Goal: Task Accomplishment & Management: Complete application form

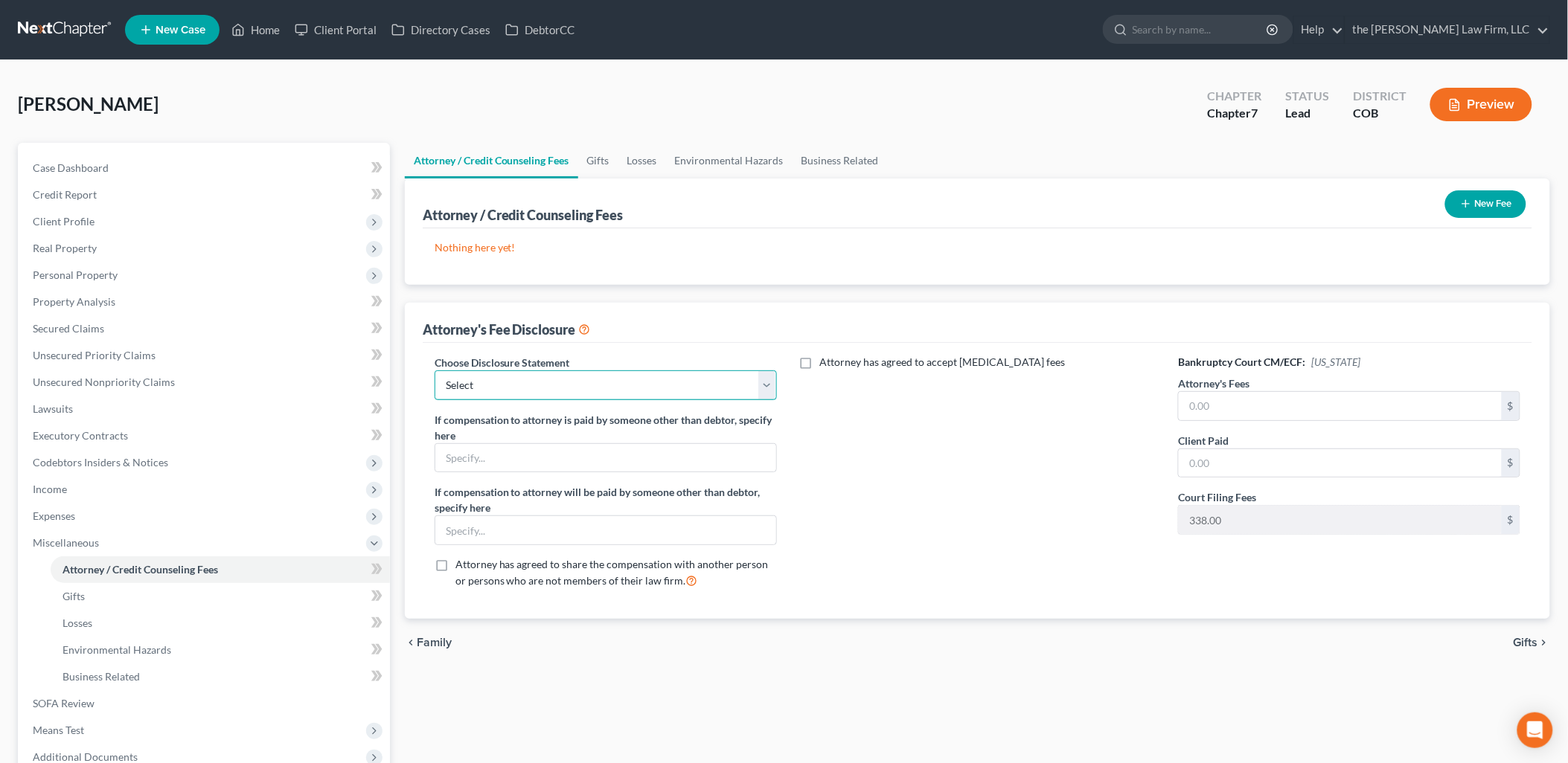
click at [590, 392] on select "Select Disclosures of Compensation of Attorney for Debtor" at bounding box center [606, 385] width 343 height 30
select select "0"
click at [435, 370] on select "Select Disclosures of Compensation of Attorney for Debtor" at bounding box center [606, 385] width 343 height 30
click at [1256, 415] on input "text" at bounding box center [1341, 406] width 323 height 28
type input "2,062"
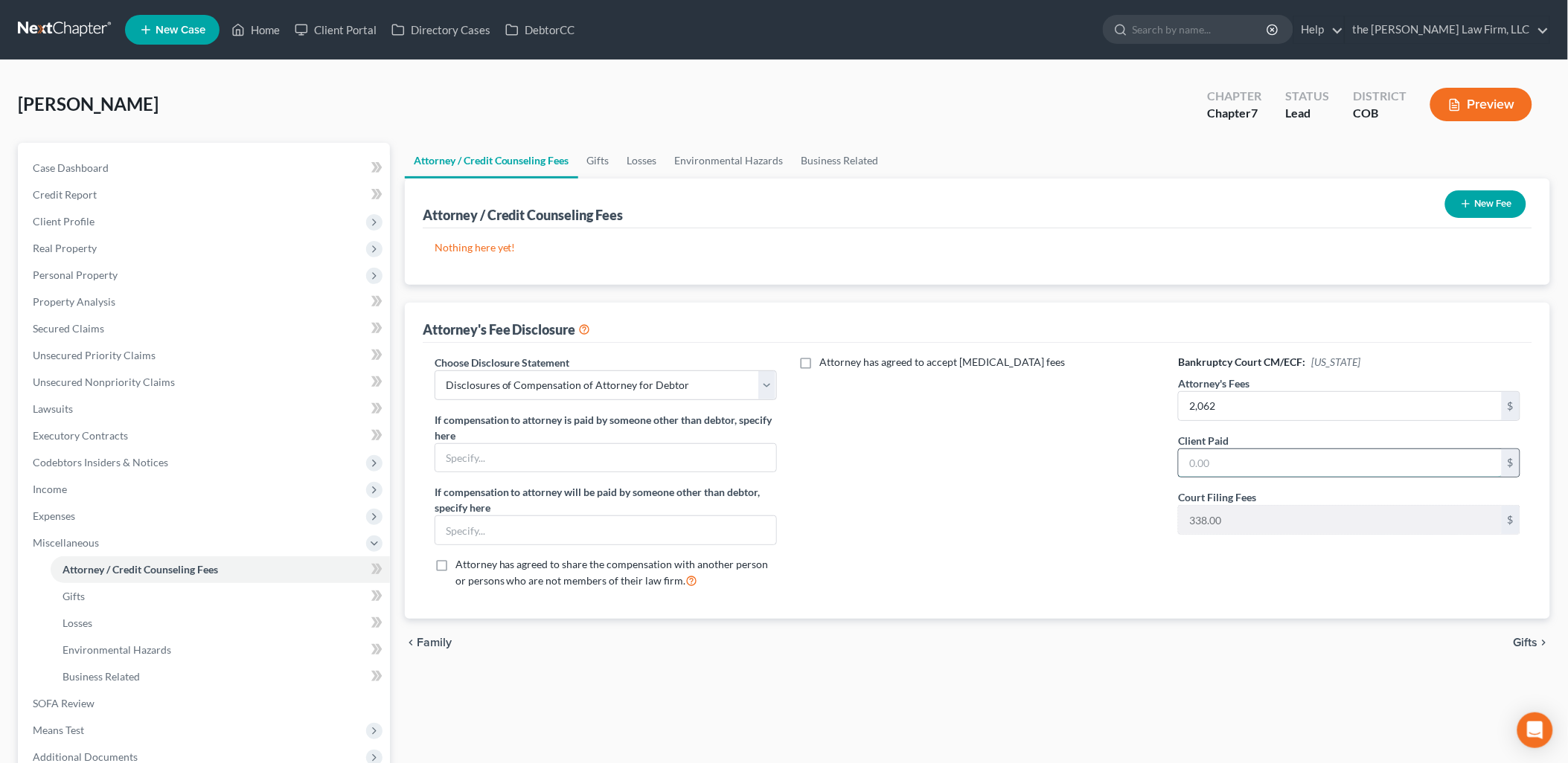
click at [1256, 449] on input "text" at bounding box center [1341, 463] width 323 height 28
type input "2,400"
click at [1475, 205] on button "New Fee" at bounding box center [1486, 204] width 81 height 28
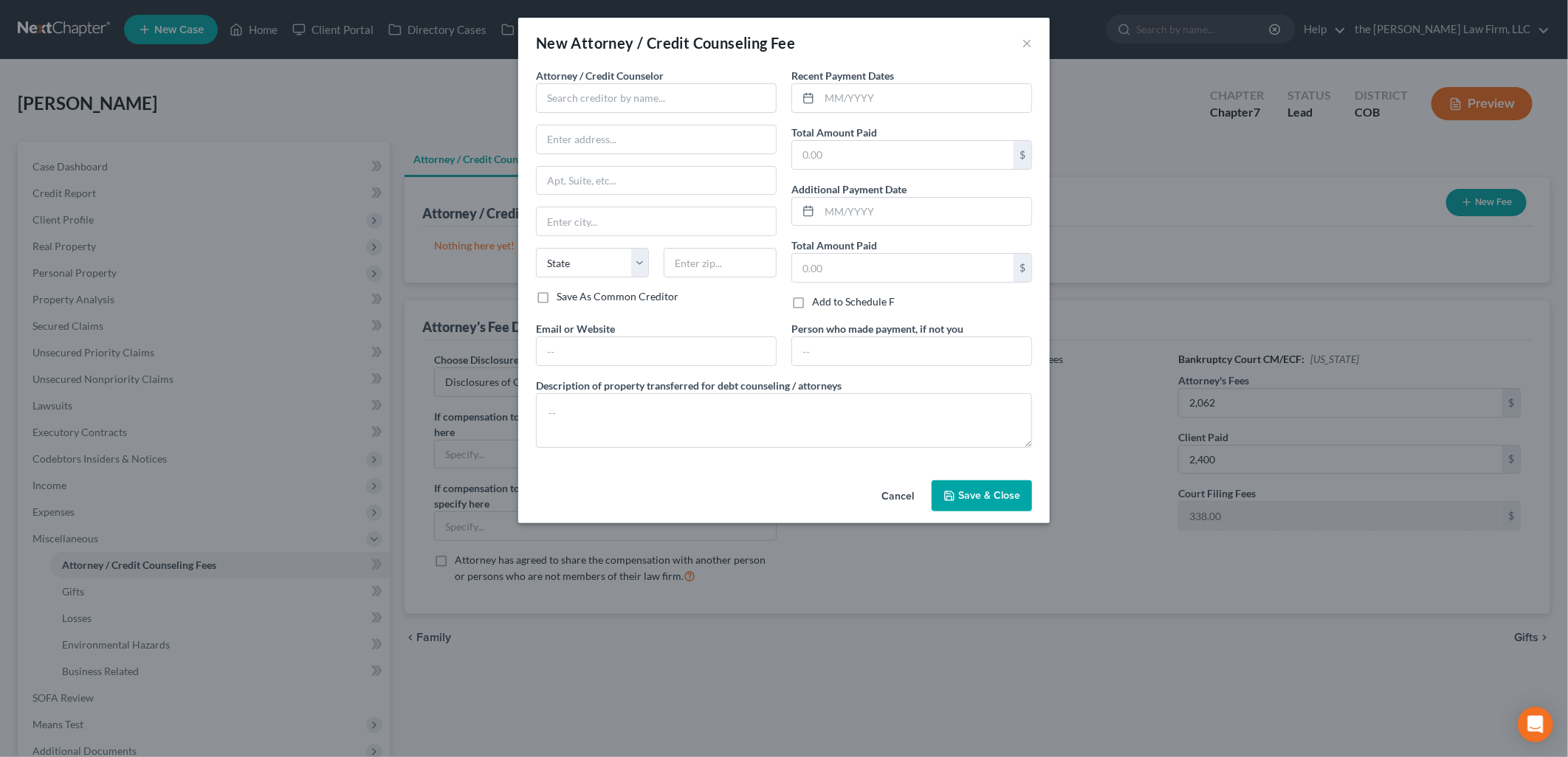
click at [640, 116] on div "Attorney / Credit Counselor * State [US_STATE] AK AR AZ CA CO [GEOGRAPHIC_DATA]…" at bounding box center [656, 179] width 241 height 221
click at [645, 102] on input "text" at bounding box center [656, 97] width 241 height 30
type input "The [PERSON_NAME] Law Firm, LLC"
type input "[STREET_ADDRESS]"
type input "Apt 1B"
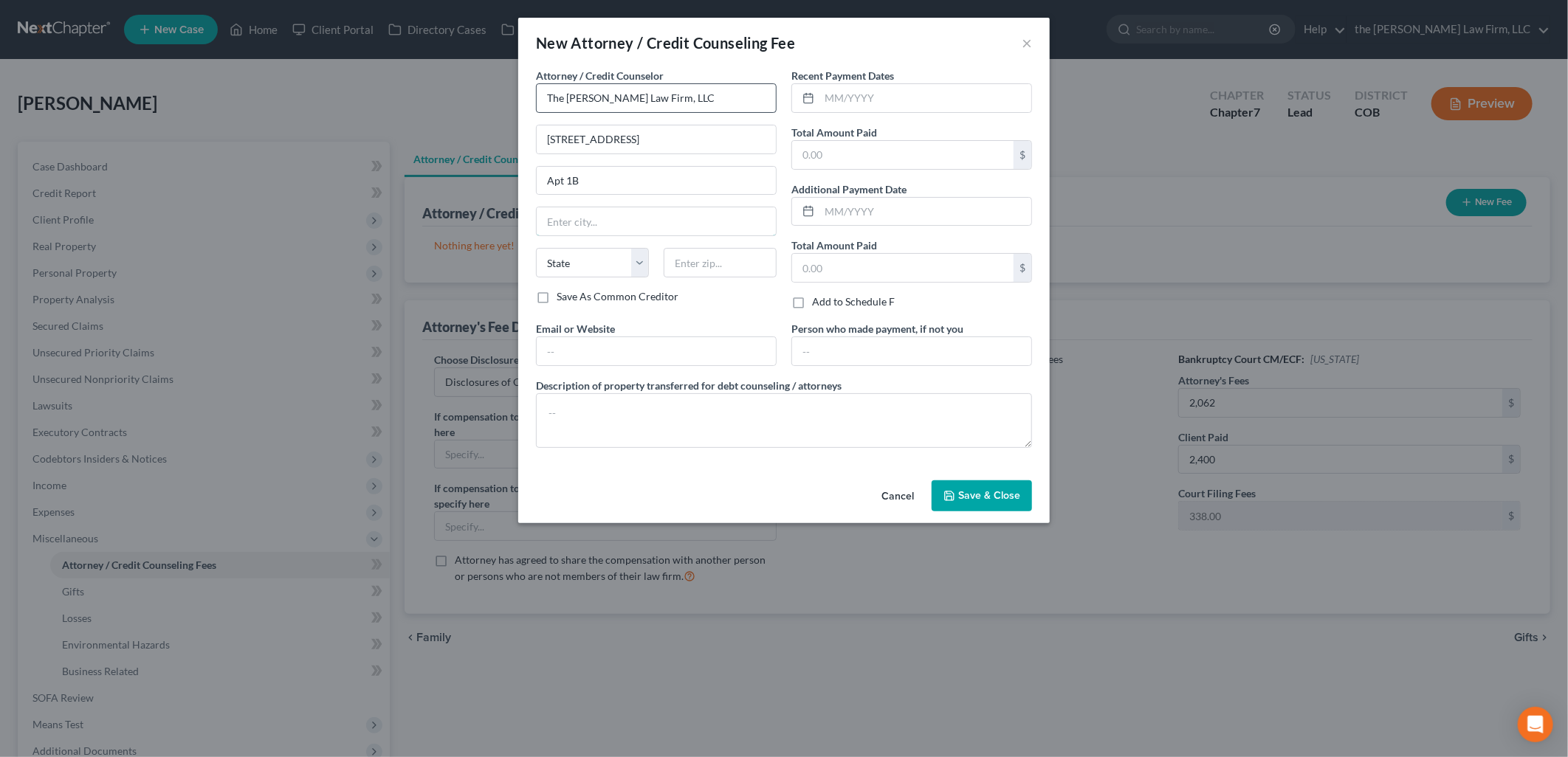
type input "[PERSON_NAME]"
select select "5"
type input "80134"
type input "[PERSON_NAME][EMAIL_ADDRESS][PERSON_NAME][DOMAIN_NAME]"
click at [708, 96] on input "The [PERSON_NAME] Law Firm, LLC" at bounding box center [656, 97] width 241 height 30
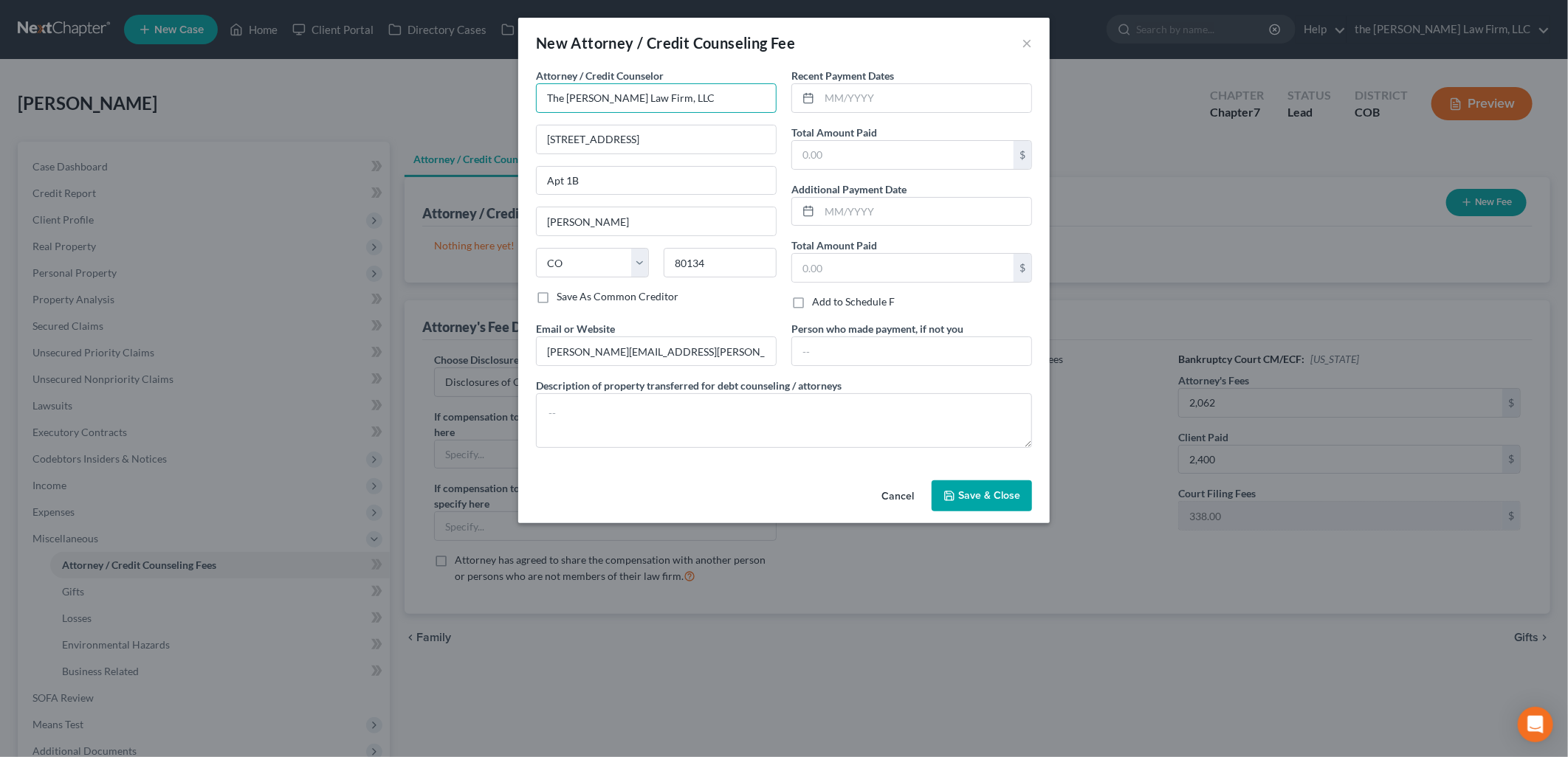
click at [708, 96] on input "The [PERSON_NAME] Law Firm, LLC" at bounding box center [656, 97] width 241 height 30
drag, startPoint x: 646, startPoint y: 141, endPoint x: 477, endPoint y: 149, distance: 169.2
click at [477, 149] on div "New Attorney / Credit Counseling Fee × Attorney / Credit Counselor * The [PERSO…" at bounding box center [784, 378] width 1568 height 757
click at [1028, 46] on button "×" at bounding box center [1027, 43] width 11 height 18
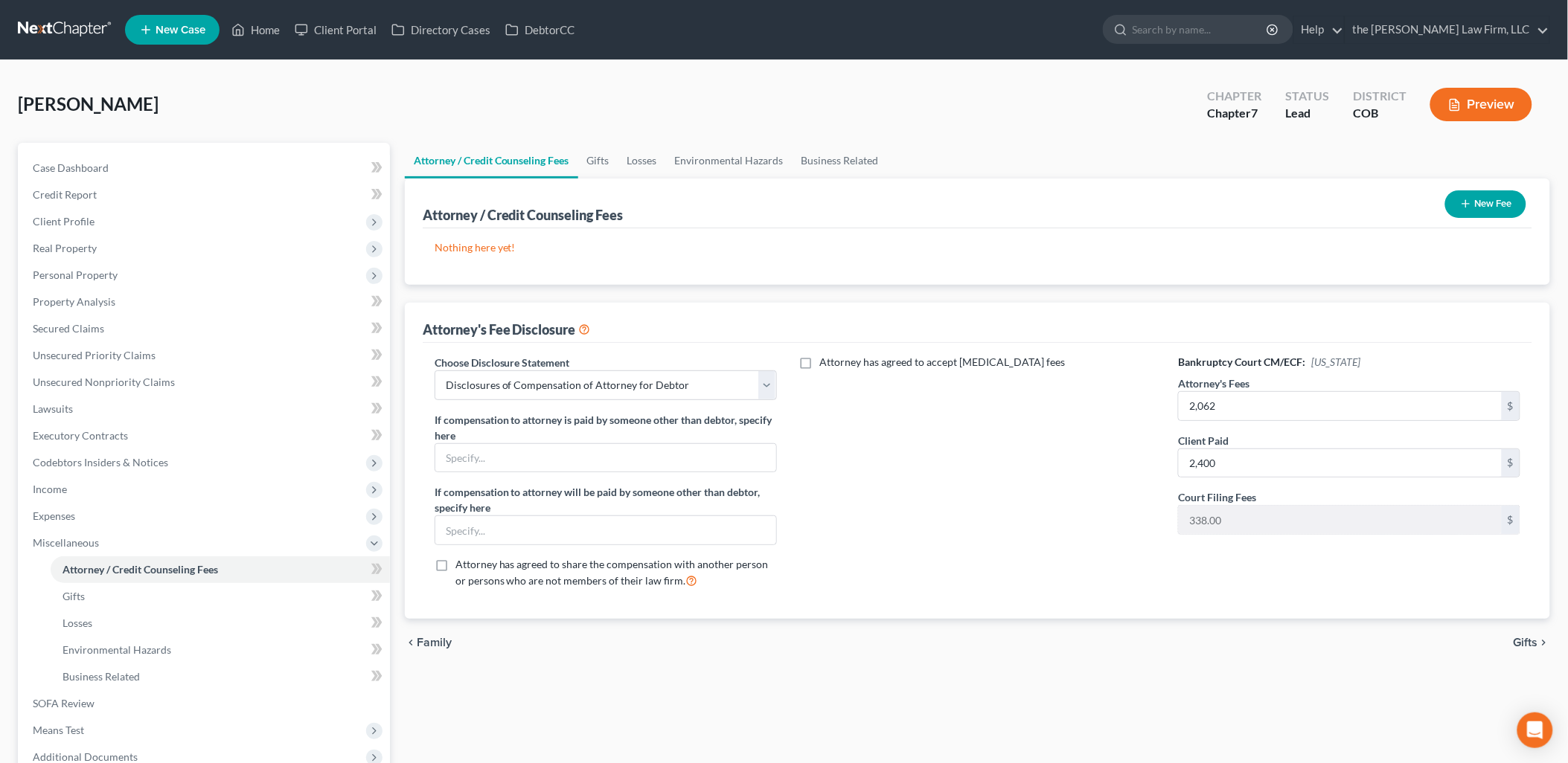
click at [1504, 207] on button "New Fee" at bounding box center [1486, 204] width 81 height 28
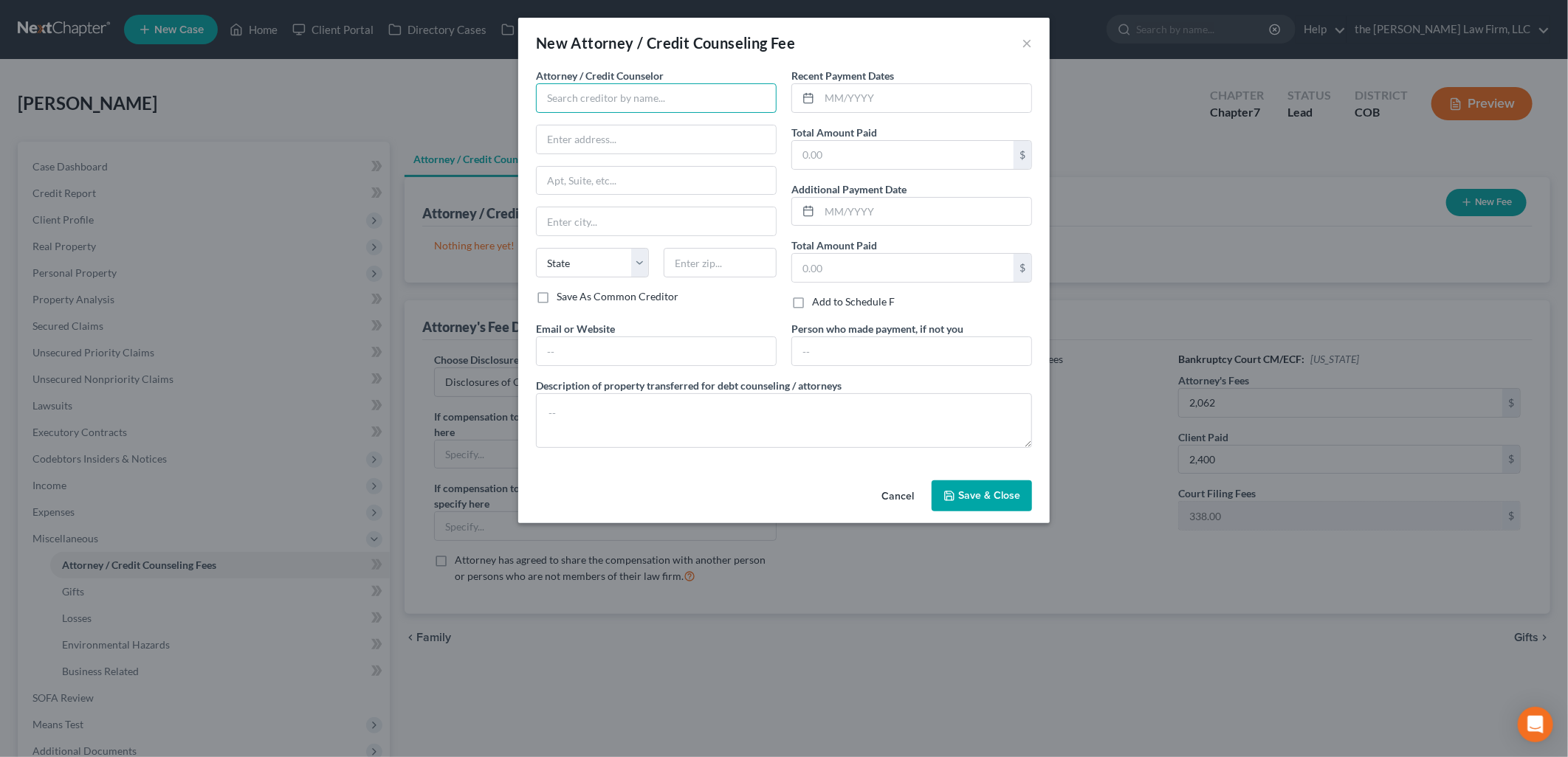
click at [638, 93] on input "text" at bounding box center [656, 97] width 241 height 30
type input "The [PERSON_NAME] Law Firm, LLC"
type input "[STREET_ADDRESS]"
type input "Suite 201A"
type input "[PERSON_NAME]"
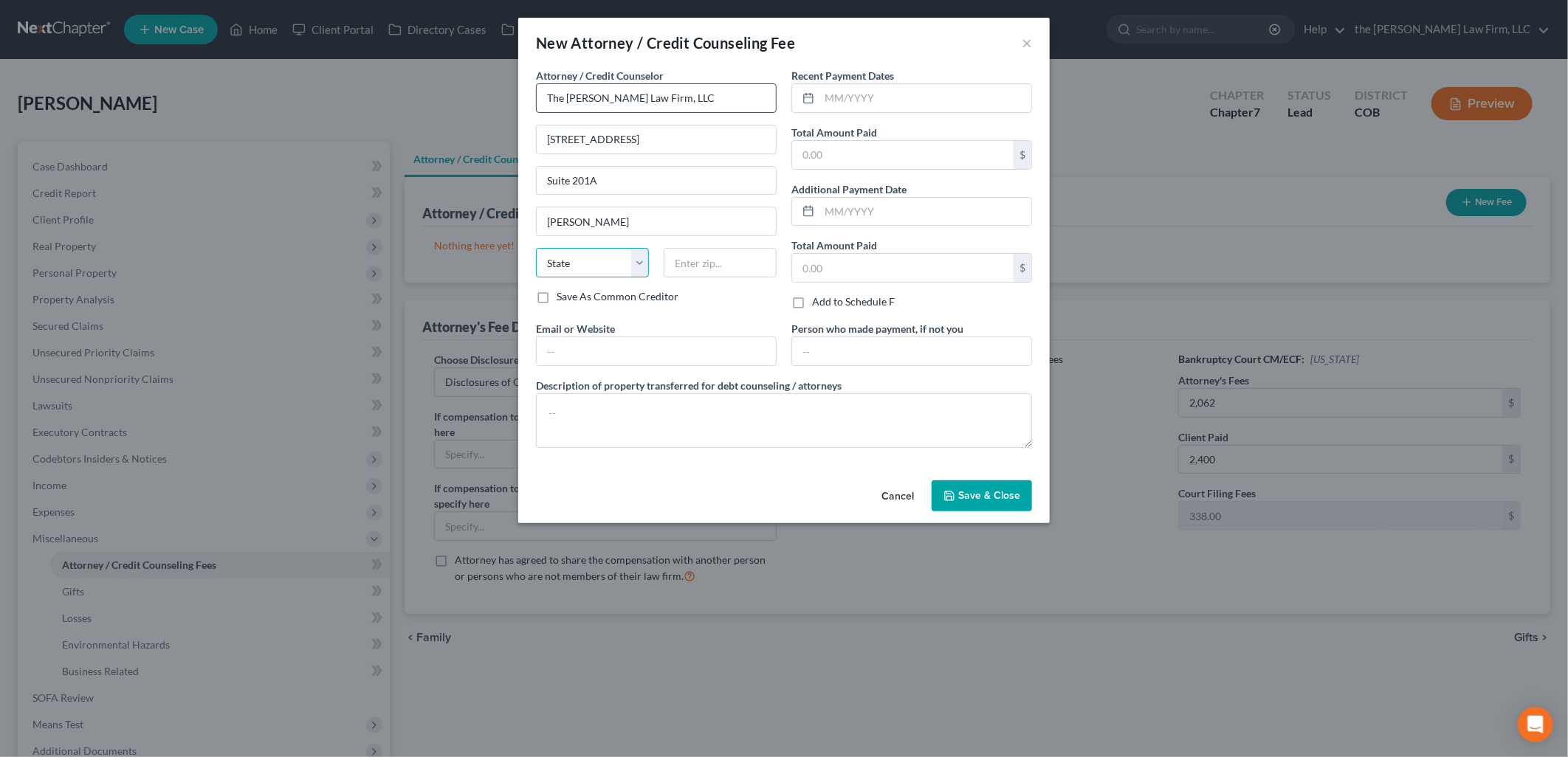
select select "5"
type input "80134"
type input "[PERSON_NAME][EMAIL_ADDRESS][PERSON_NAME][DOMAIN_NAME]"
click at [910, 113] on div at bounding box center [912, 97] width 241 height 30
click at [911, 107] on input "text" at bounding box center [925, 97] width 212 height 28
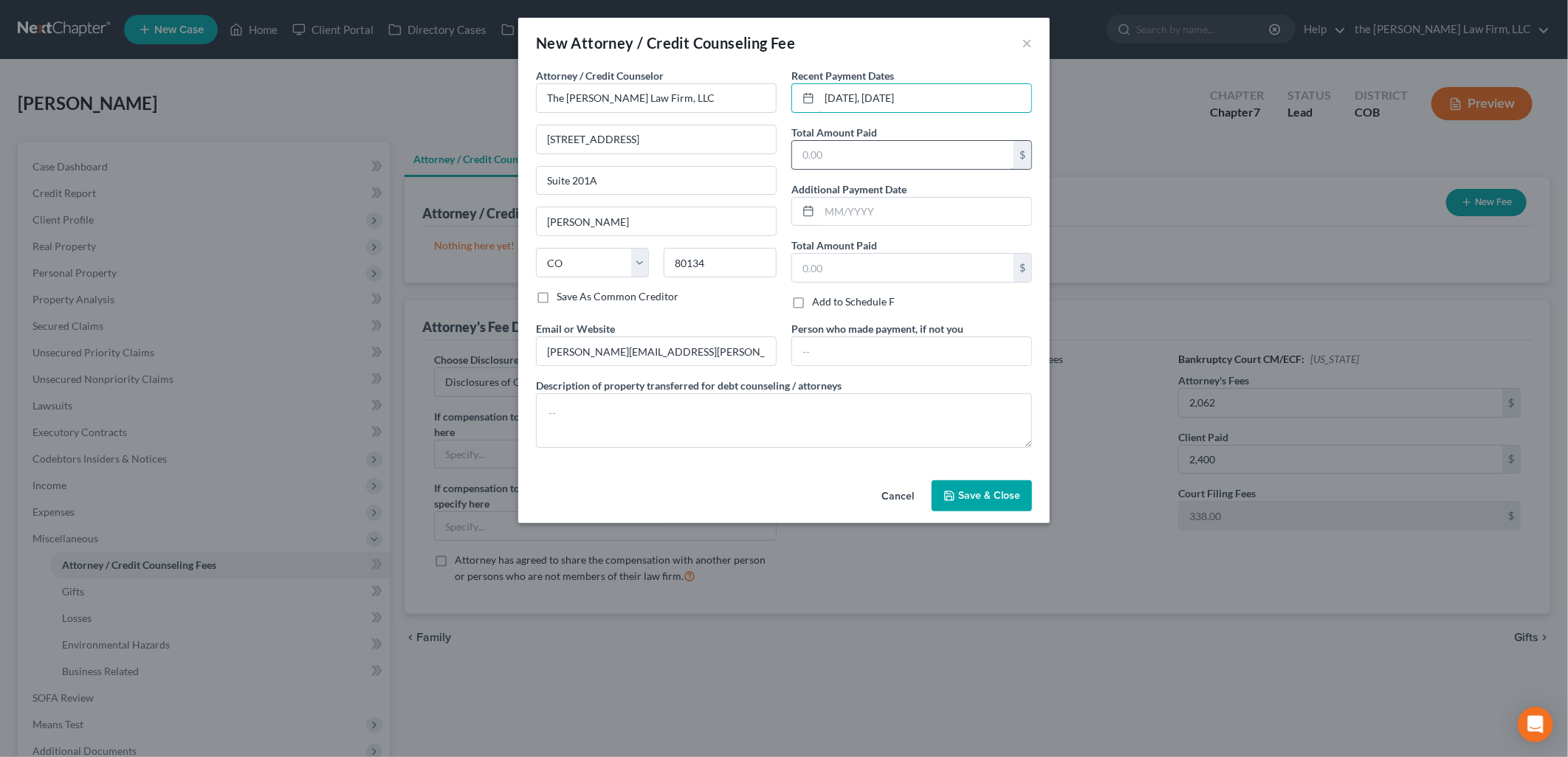
type input "[DATE], [DATE]"
click at [899, 149] on input "text" at bounding box center [903, 155] width 222 height 28
type input "2,400"
click at [980, 495] on span "Save & Close" at bounding box center [989, 495] width 62 height 12
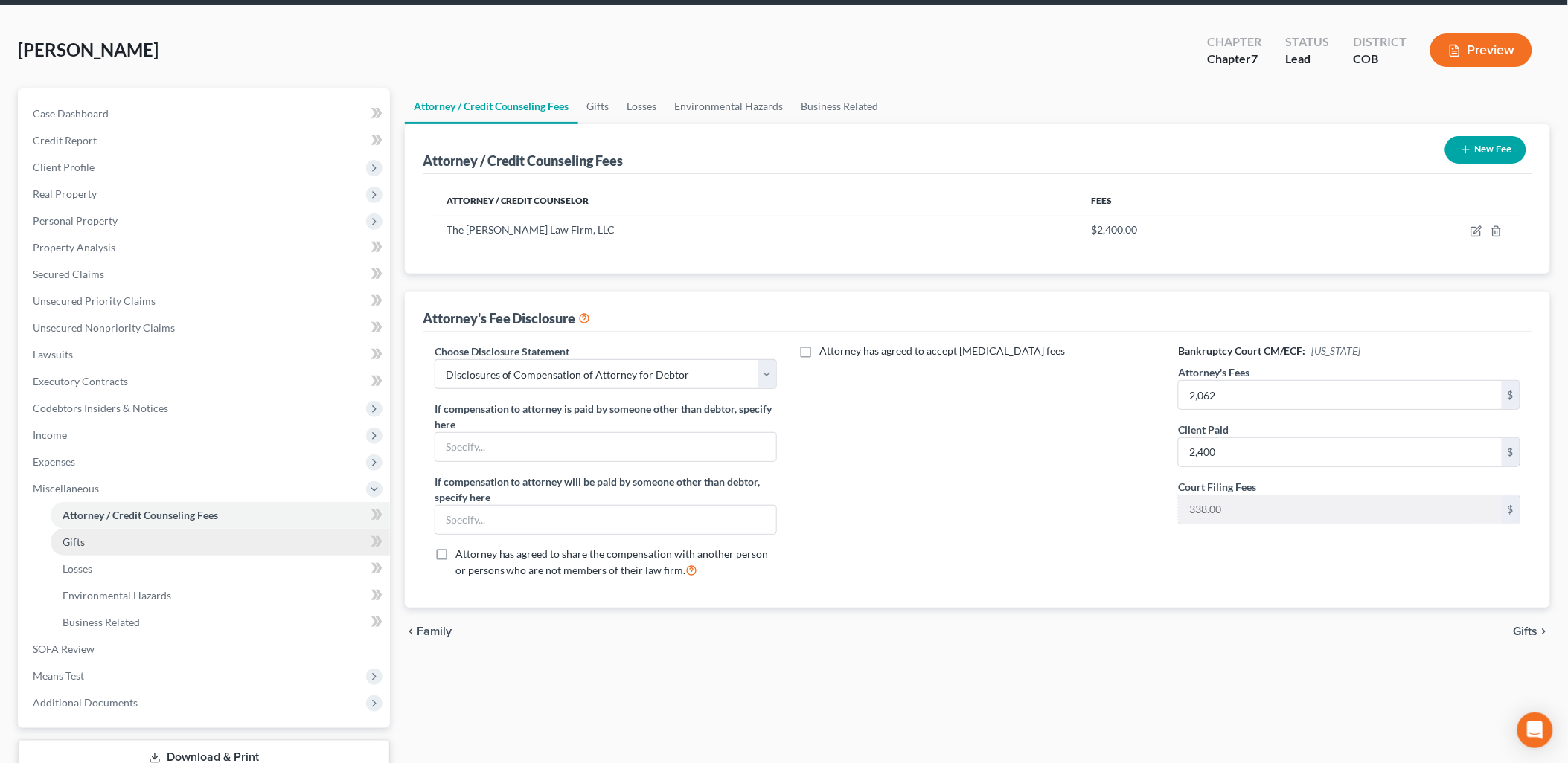
scroll to position [83, 0]
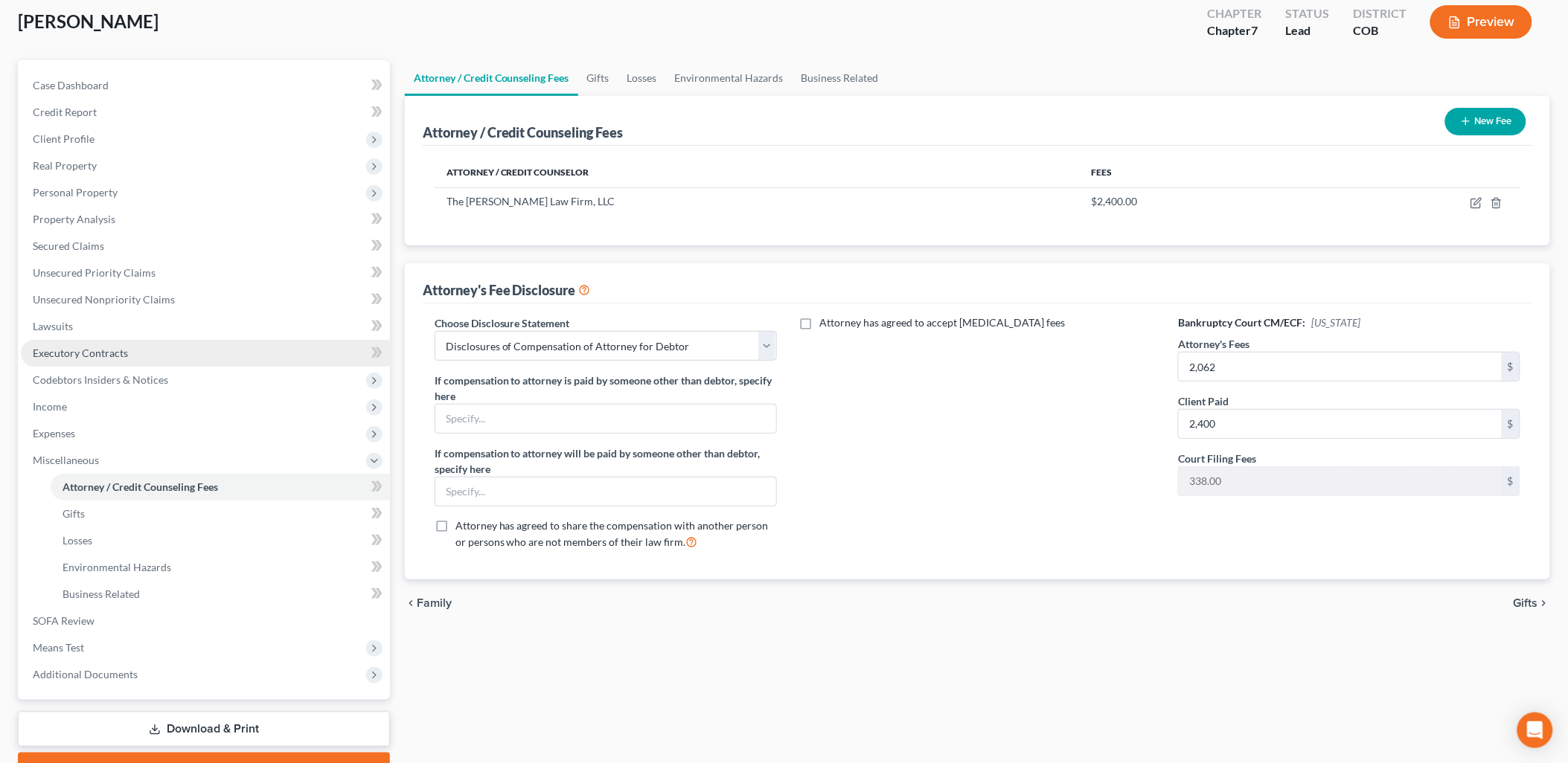
click at [115, 356] on span "Executory Contracts" at bounding box center [80, 352] width 95 height 13
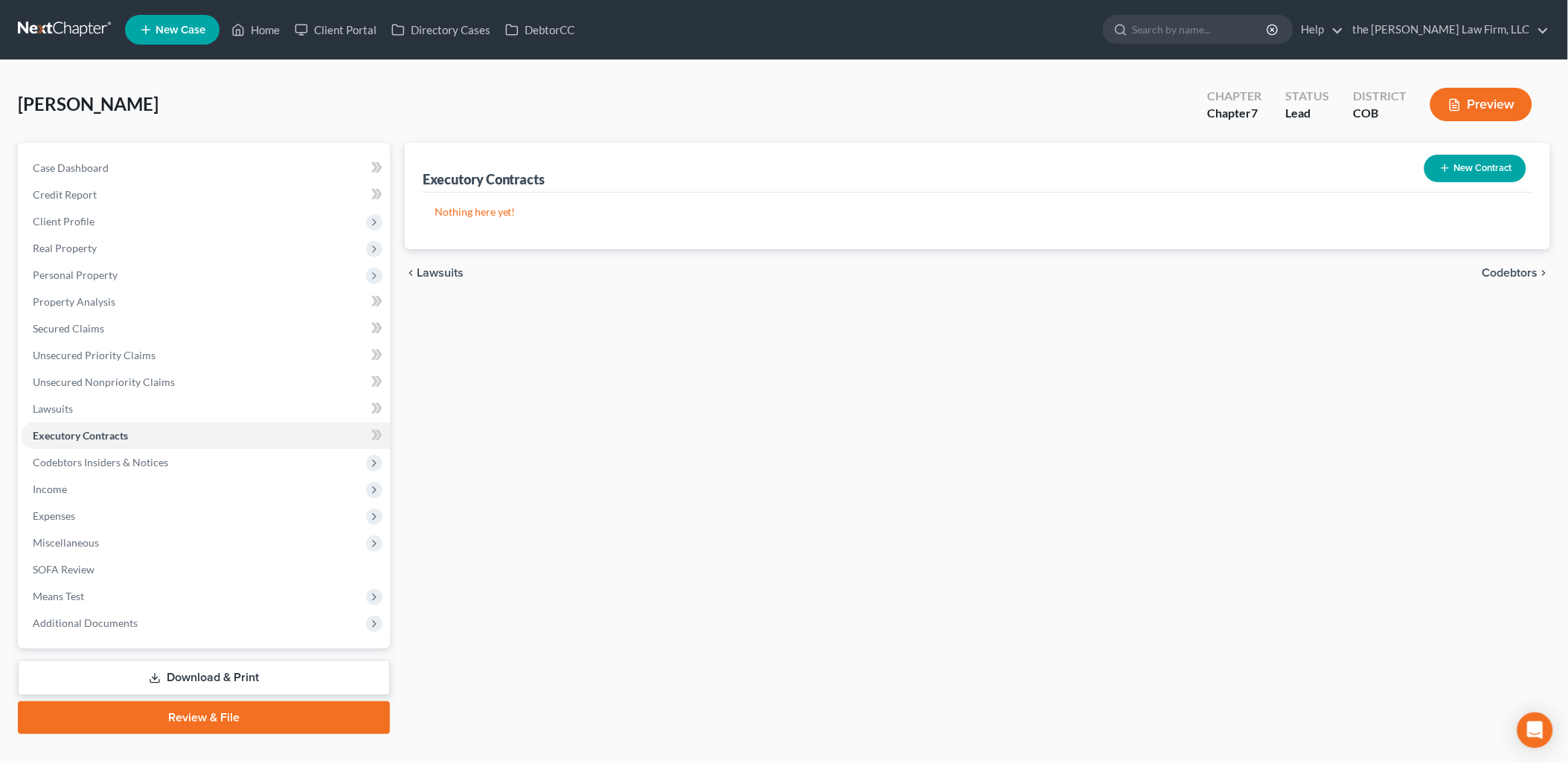
click at [1464, 157] on button "New Contract" at bounding box center [1476, 168] width 102 height 28
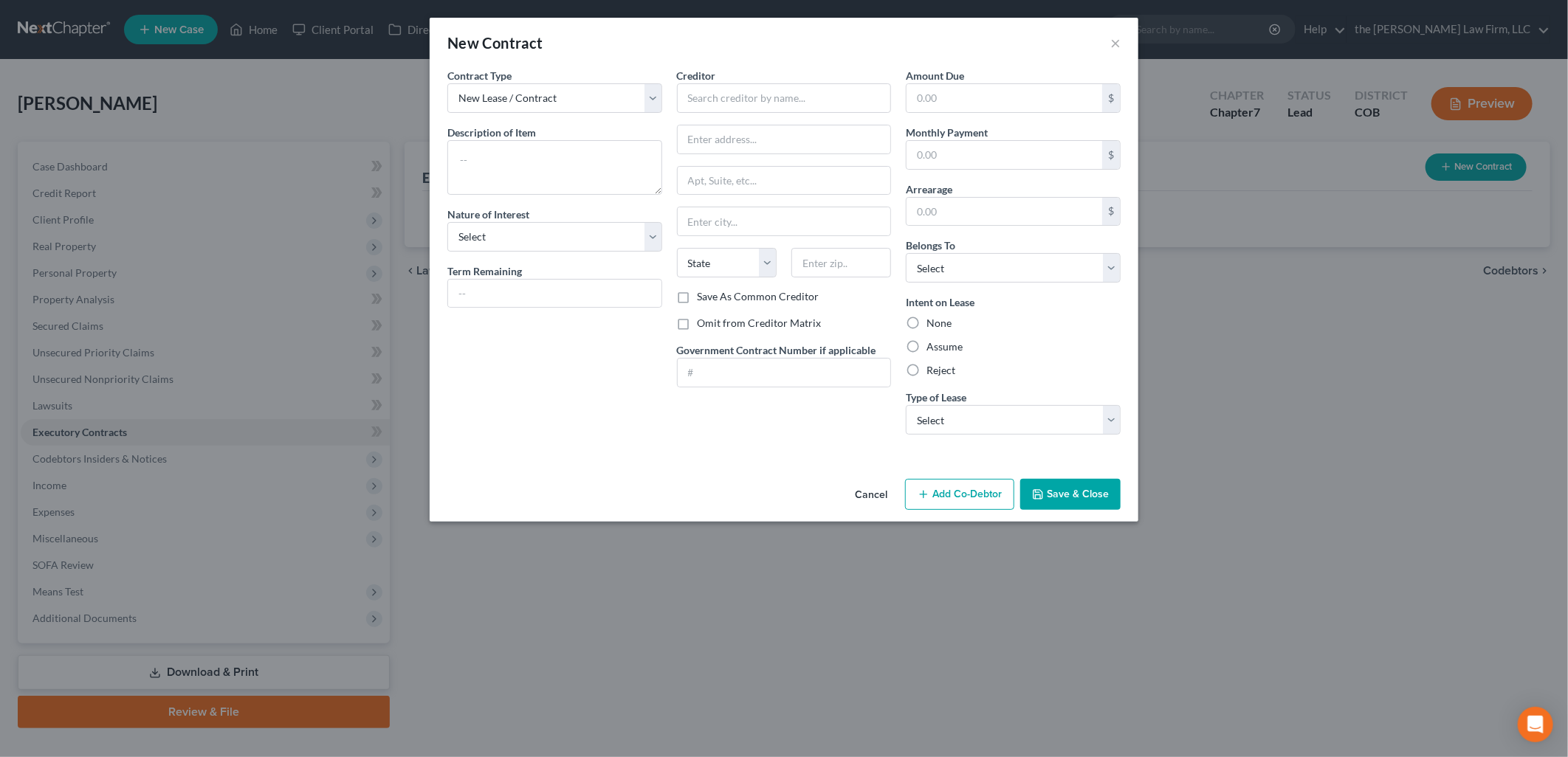
click at [870, 499] on button "Cancel" at bounding box center [871, 494] width 56 height 30
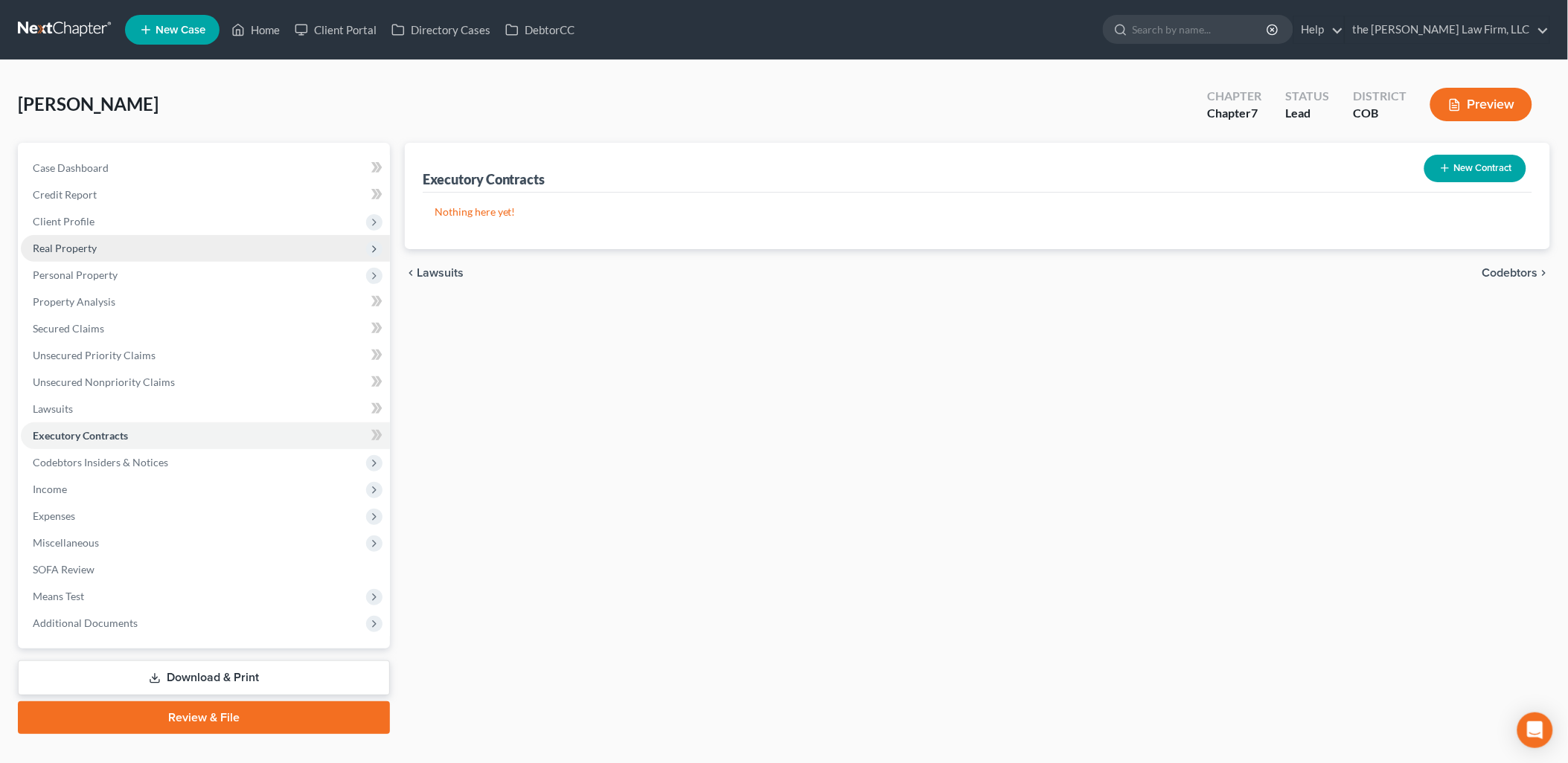
drag, startPoint x: 99, startPoint y: 231, endPoint x: 107, endPoint y: 237, distance: 10.0
click at [105, 235] on ul "Case Dashboard Payments Invoices Payments Payments Credit Report Client Profile" at bounding box center [206, 395] width 370 height 482
drag, startPoint x: 107, startPoint y: 237, endPoint x: 64, endPoint y: 221, distance: 45.9
click at [64, 221] on span "Client Profile" at bounding box center [64, 220] width 62 height 13
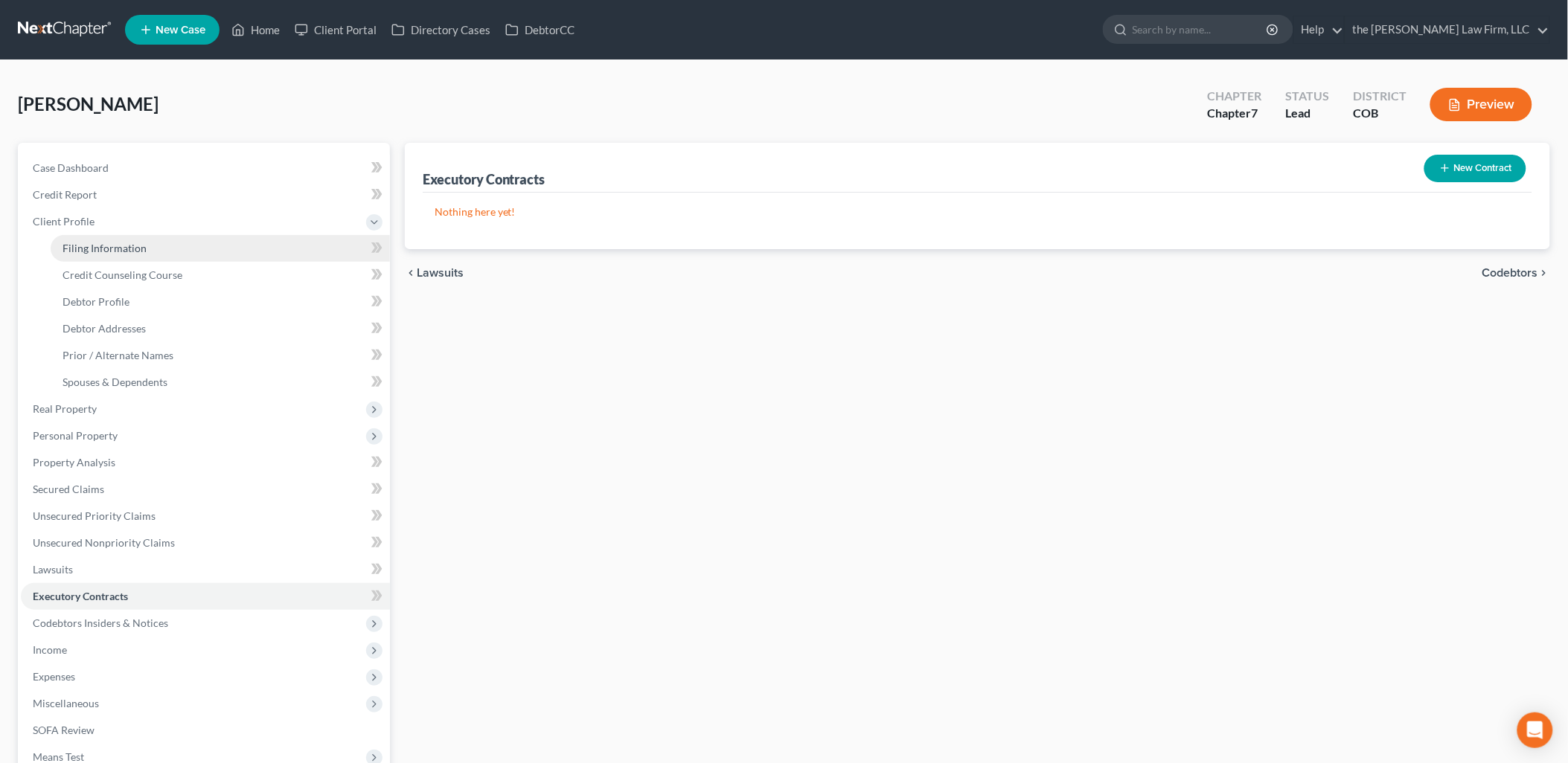
click at [90, 251] on span "Filing Information" at bounding box center [104, 247] width 84 height 13
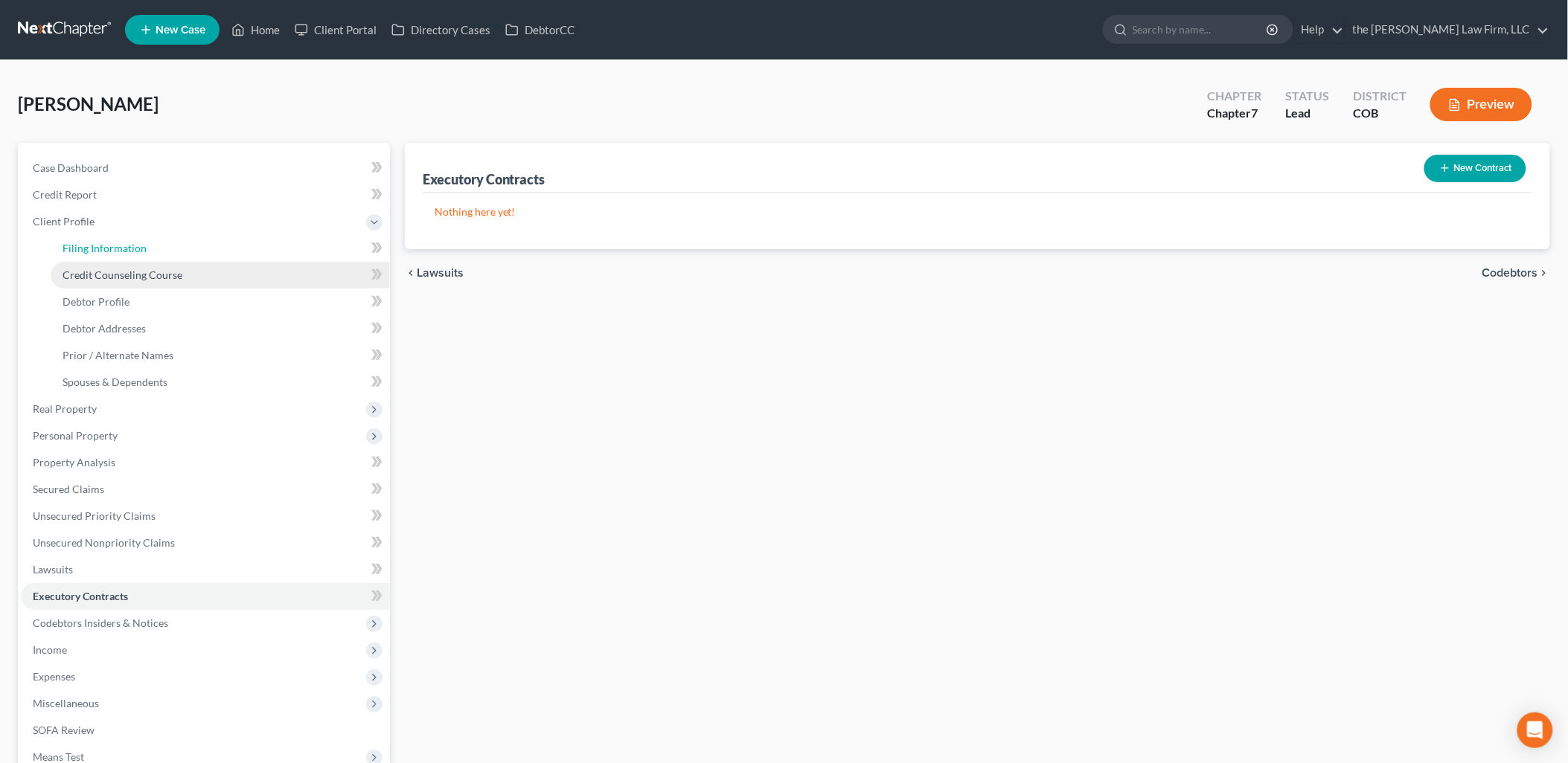
select select "1"
select select "0"
select select "5"
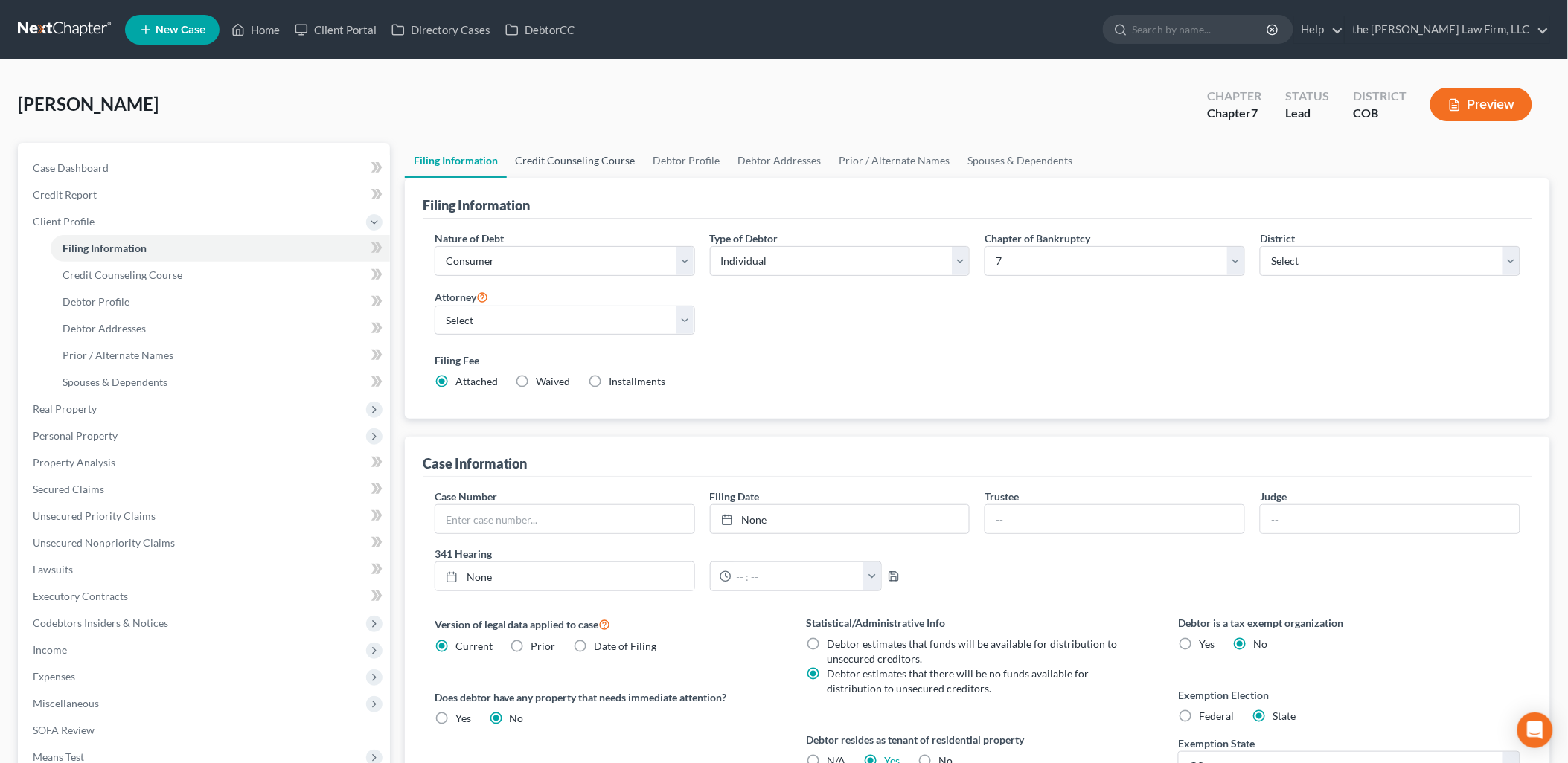
click at [602, 160] on link "Credit Counseling Course" at bounding box center [576, 160] width 138 height 36
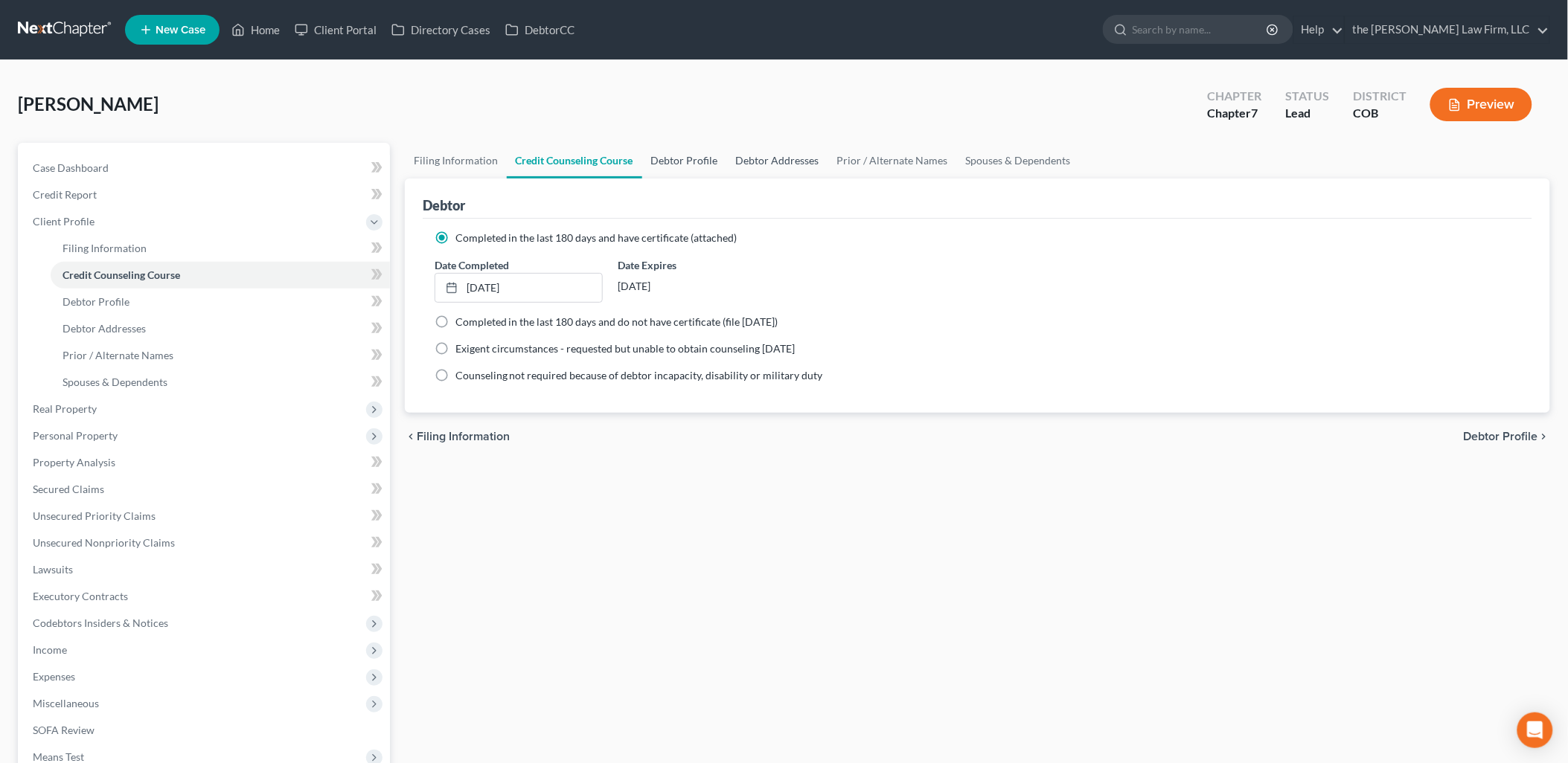
drag, startPoint x: 696, startPoint y: 160, endPoint x: 803, endPoint y: 167, distance: 107.2
click at [698, 158] on link "Debtor Profile" at bounding box center [684, 160] width 85 height 36
select select "0"
select select "1"
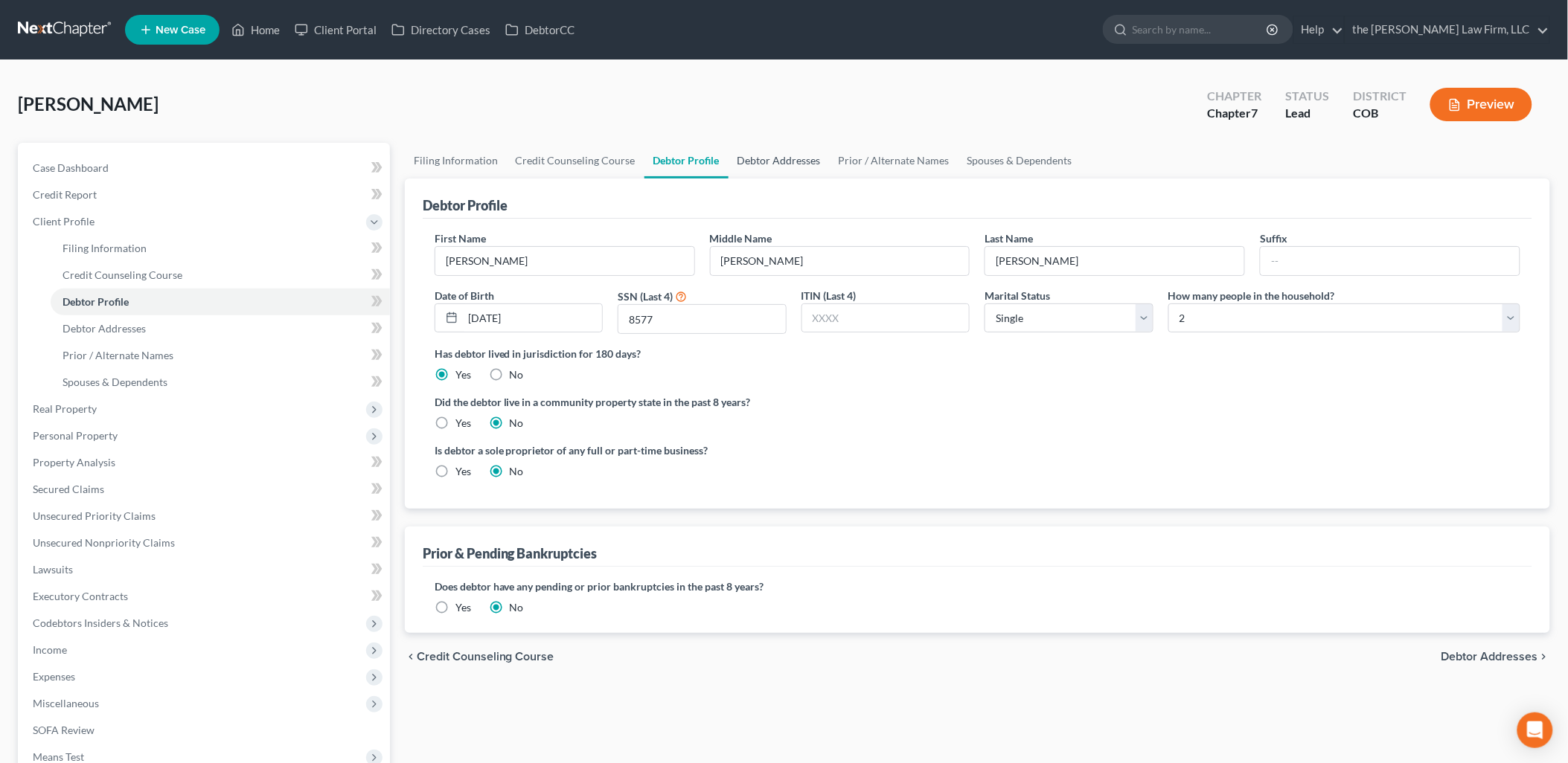
click at [777, 162] on link "Debtor Addresses" at bounding box center [779, 160] width 101 height 36
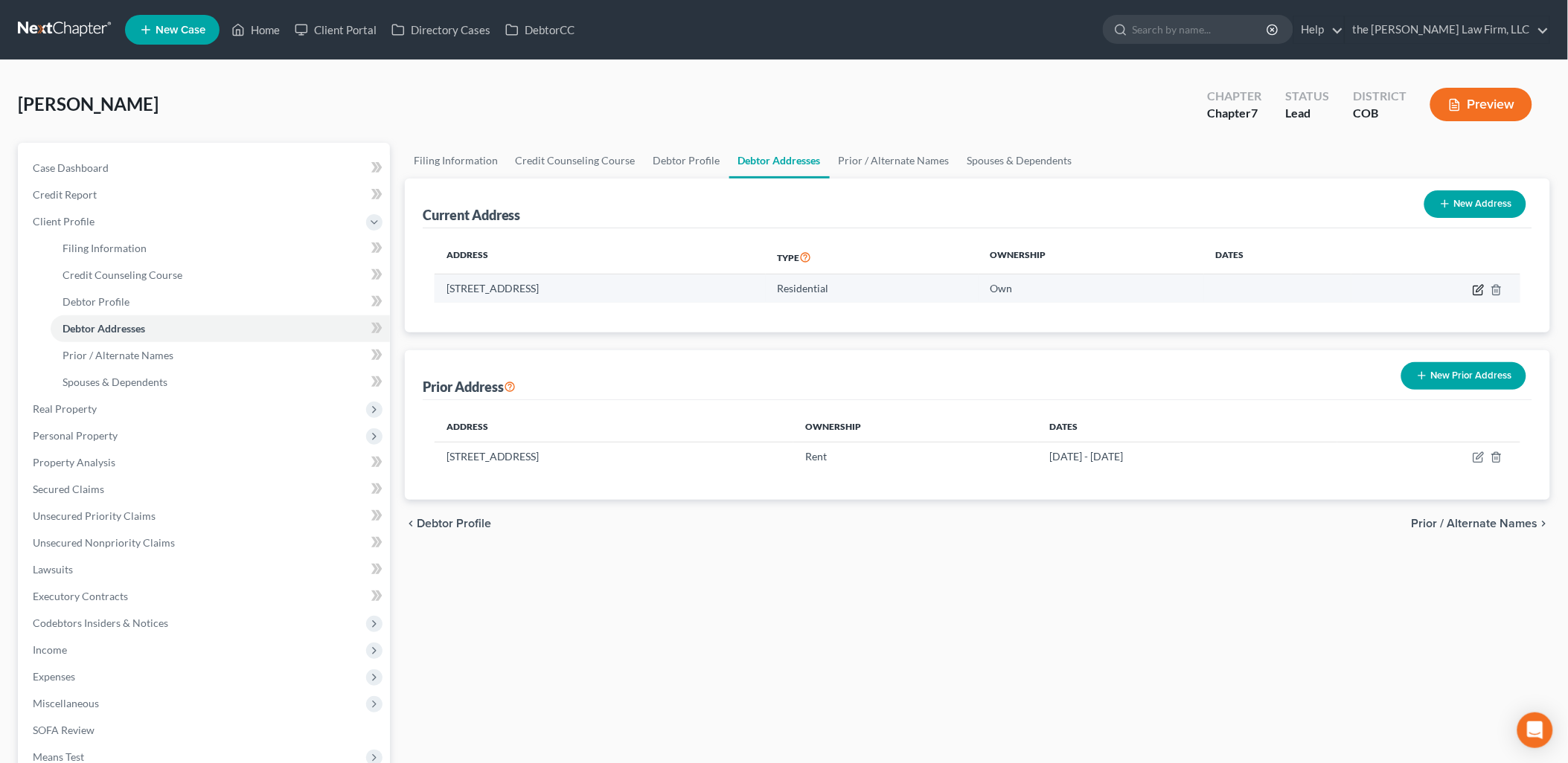
click at [1479, 292] on icon "button" at bounding box center [1478, 290] width 12 height 12
select select "5"
select select "0"
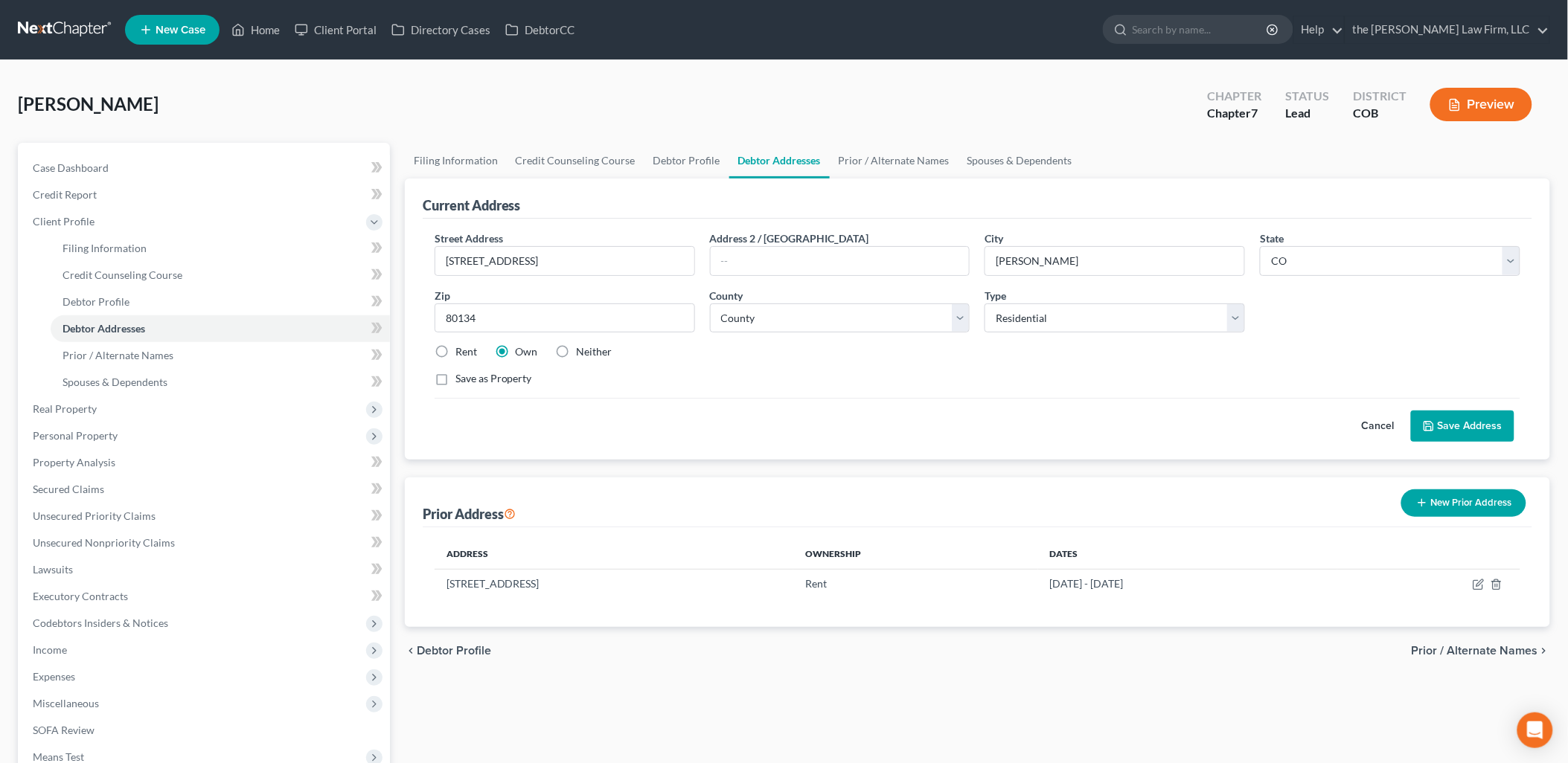
click at [1469, 432] on button "Save Address" at bounding box center [1462, 426] width 103 height 31
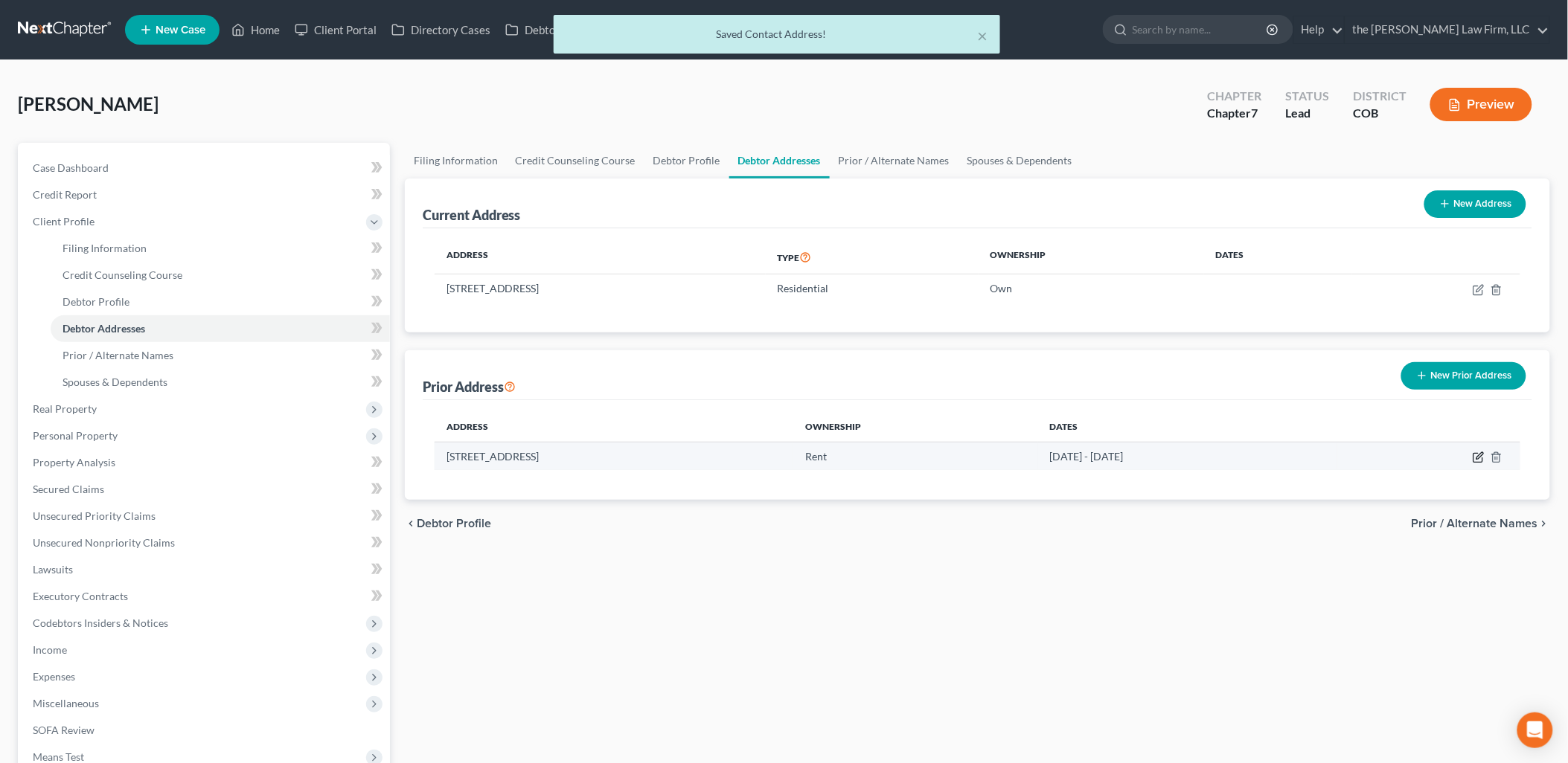
click at [1478, 462] on icon "button" at bounding box center [1478, 458] width 9 height 9
select select "5"
select select "18"
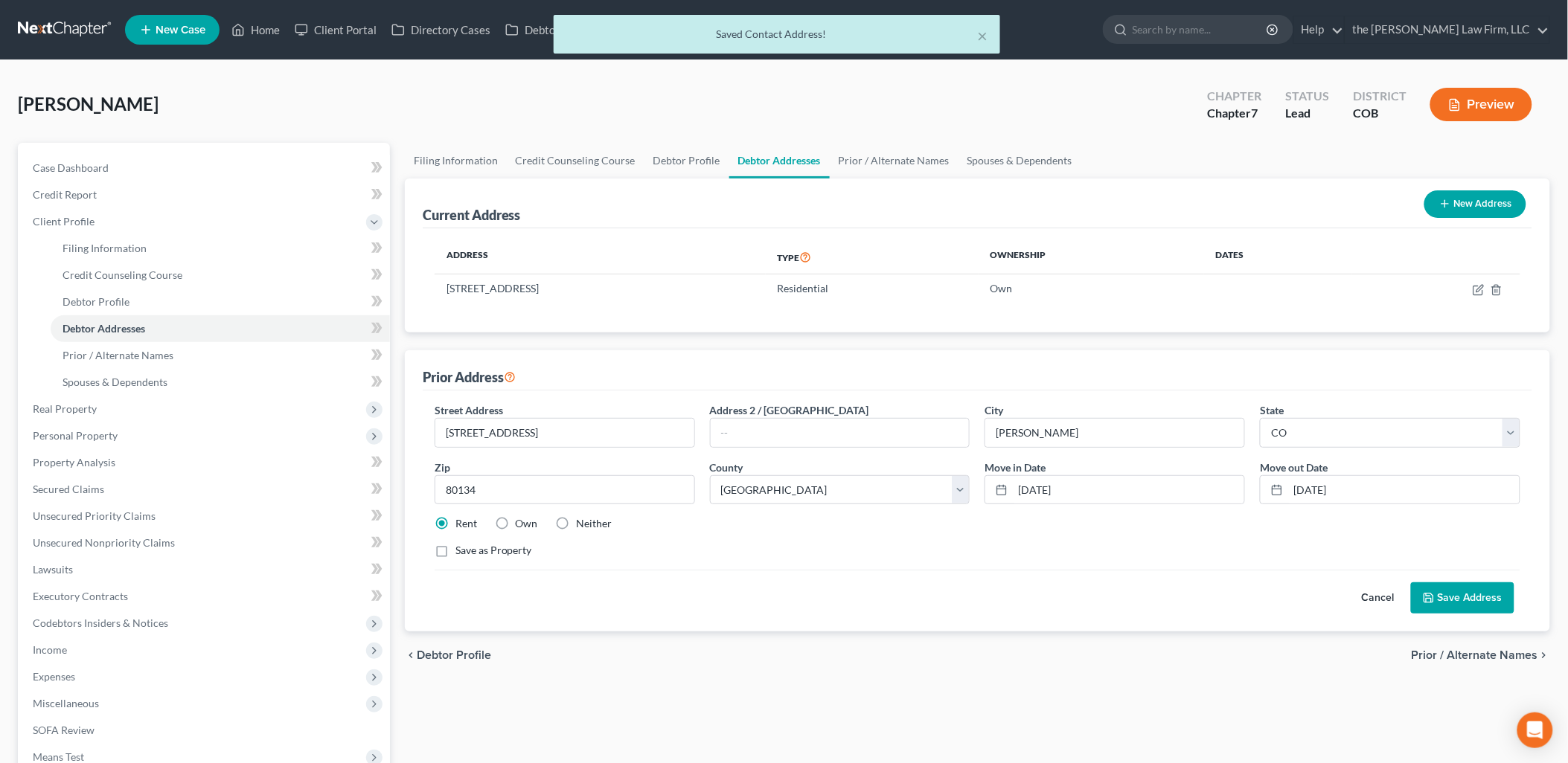
click at [516, 522] on label "Own" at bounding box center [527, 523] width 22 height 14
click at [522, 522] on input "Own" at bounding box center [527, 521] width 10 height 10
radio input "true"
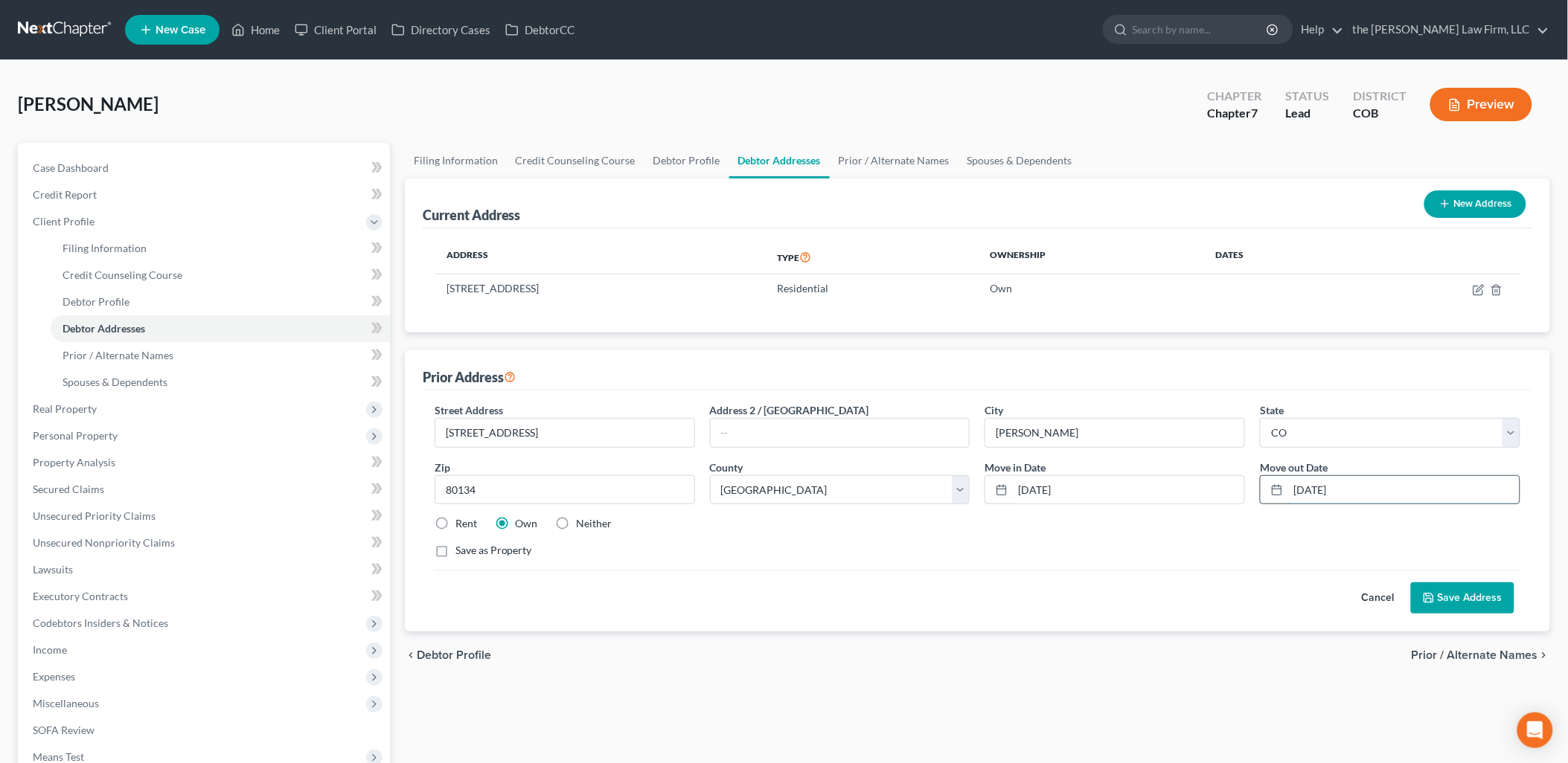
click at [1345, 479] on input "[DATE]" at bounding box center [1404, 490] width 231 height 28
click at [1352, 488] on input "[DATE]" at bounding box center [1404, 490] width 231 height 28
drag, startPoint x: 1356, startPoint y: 484, endPoint x: 1147, endPoint y: 514, distance: 211.1
click at [1147, 514] on div "Street Address * [STREET_ADDRESS] Address 2 / [GEOGRAPHIC_DATA] * [PERSON_NAME]…" at bounding box center [978, 486] width 1101 height 168
click at [1505, 209] on button "New Address" at bounding box center [1476, 204] width 102 height 28
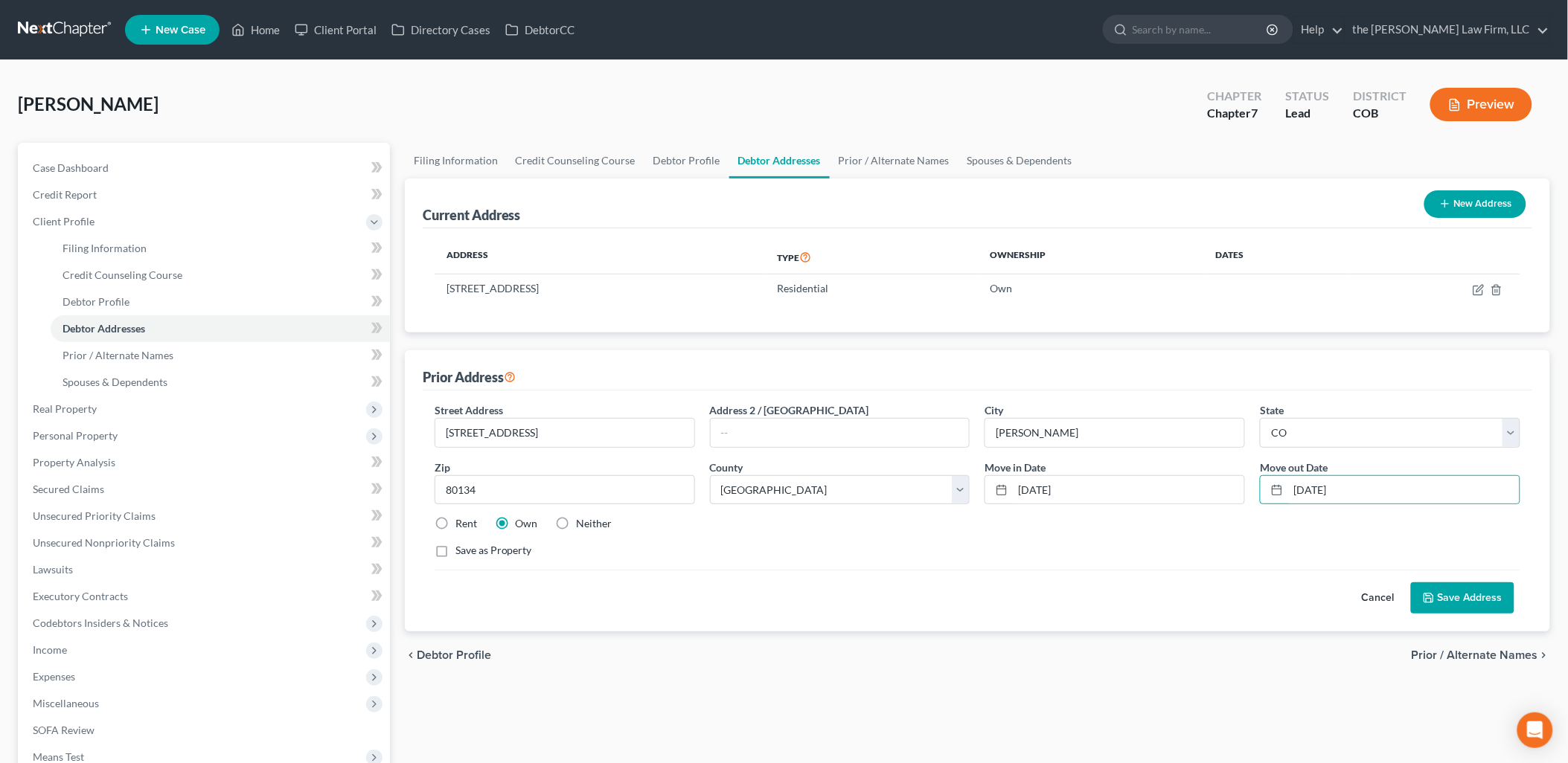
select select "0"
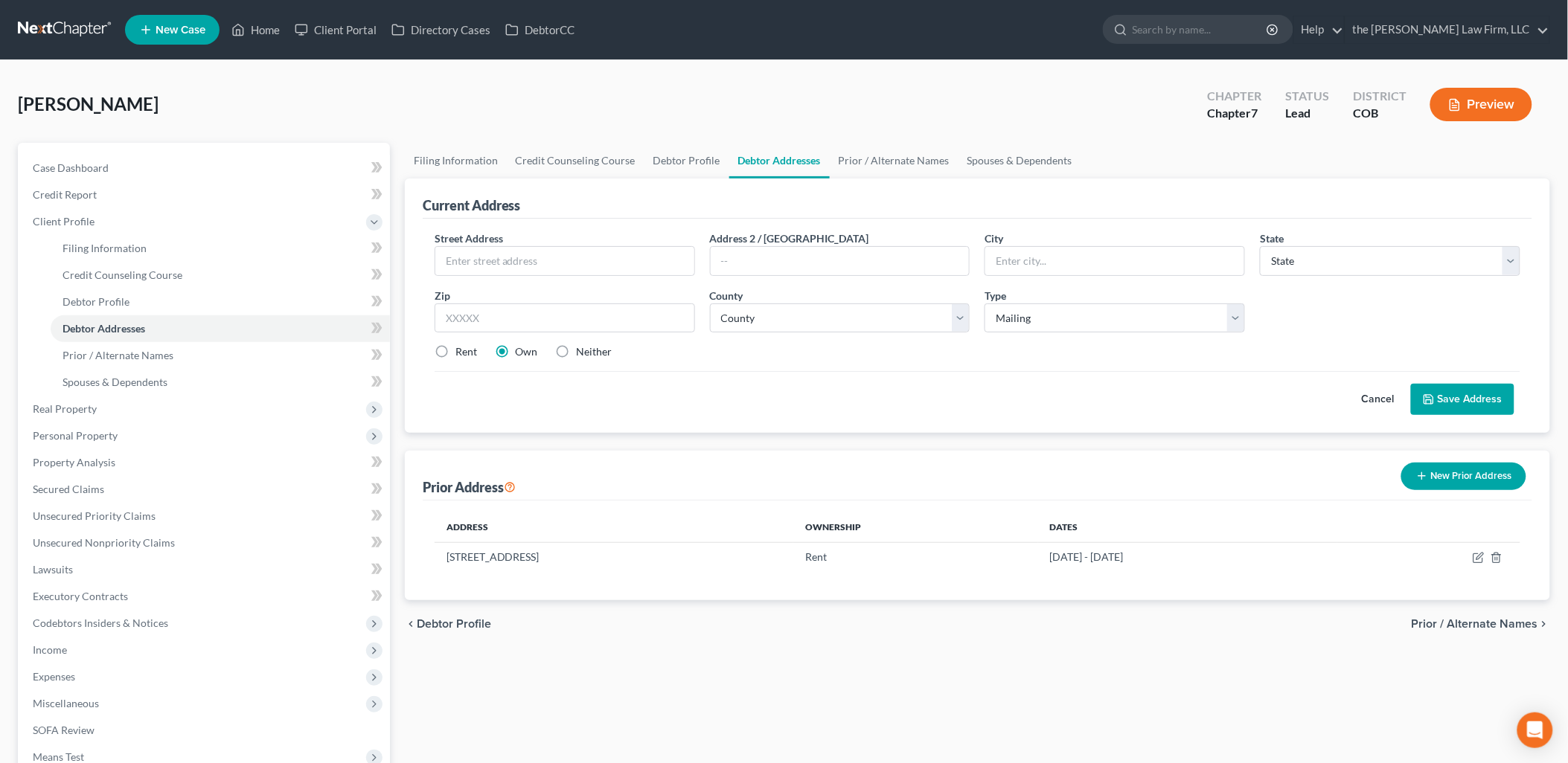
click at [703, 698] on div "Filing Information Credit Counseling Course Debtor Profile Debtor Addresses Pri…" at bounding box center [978, 519] width 1161 height 752
click at [1476, 556] on icon "button" at bounding box center [1478, 558] width 12 height 12
select select "5"
select select "18"
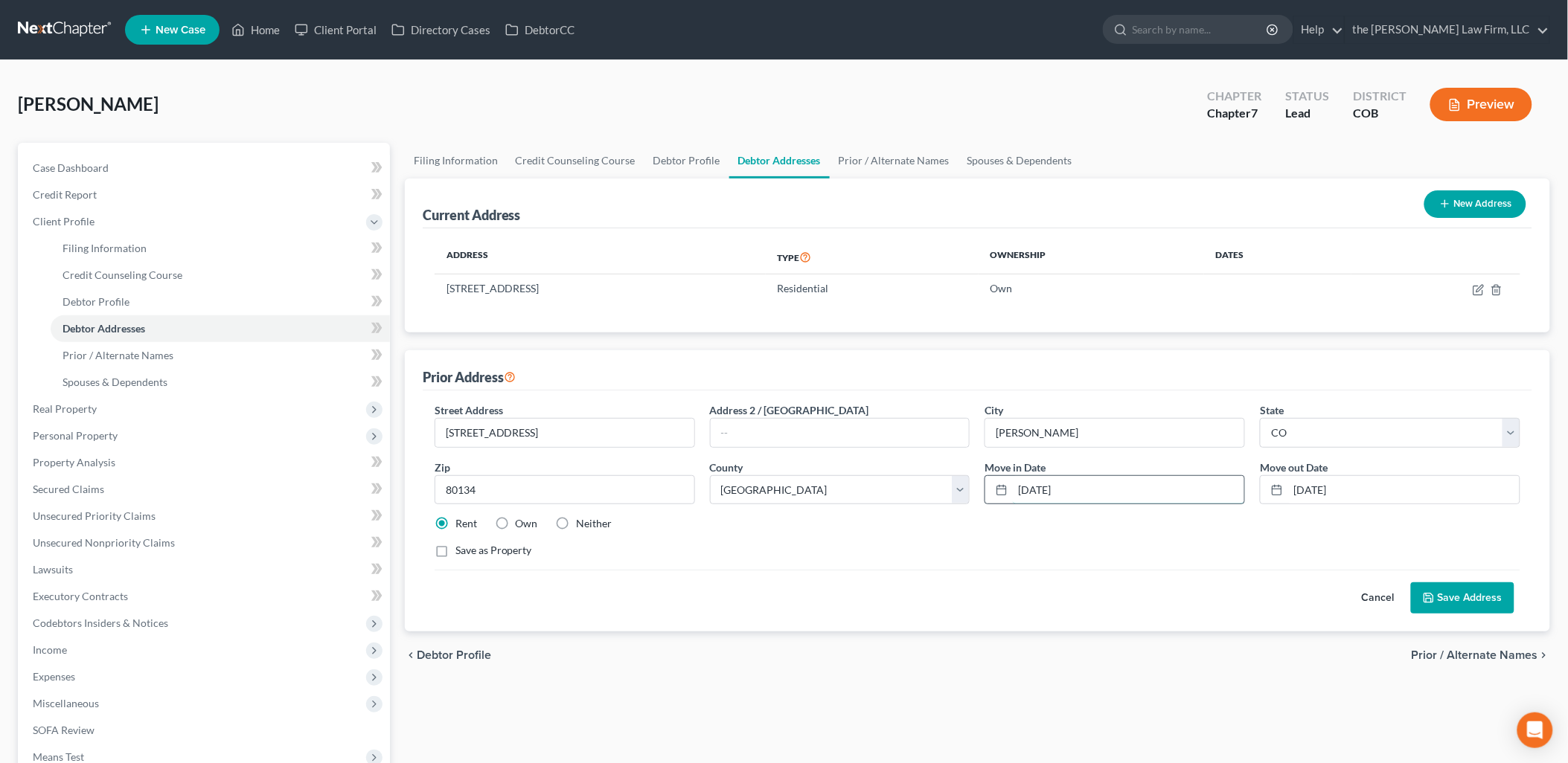
click at [1073, 484] on input "[DATE]" at bounding box center [1128, 490] width 231 height 28
drag, startPoint x: 1098, startPoint y: 493, endPoint x: 796, endPoint y: 526, distance: 303.8
click at [796, 526] on div "Street Address * [STREET_ADDRESS] Address 2 / [GEOGRAPHIC_DATA] * [PERSON_NAME]…" at bounding box center [978, 486] width 1101 height 168
type input "9"
type input "[DATE]"
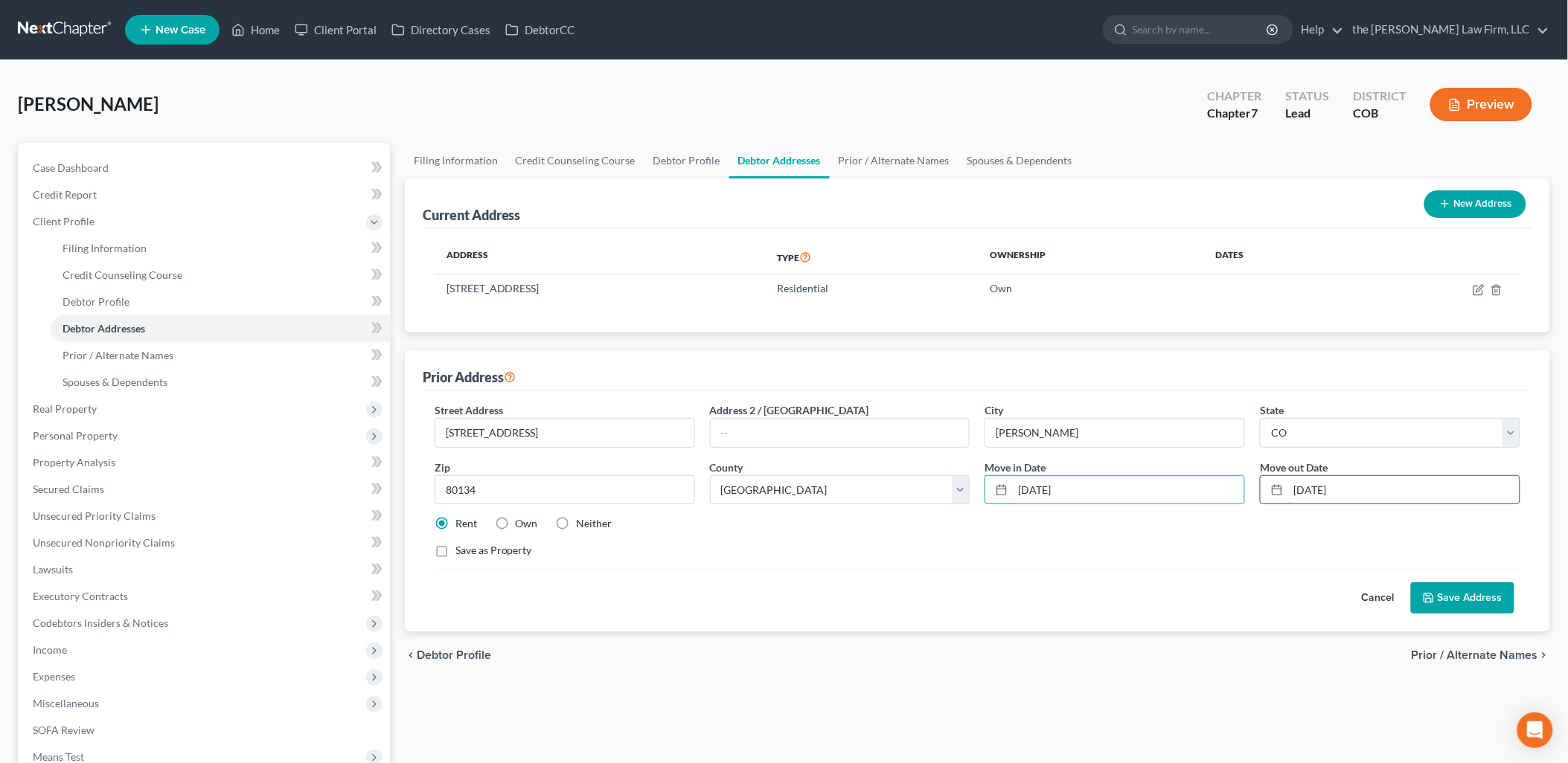
click at [1348, 481] on input "[DATE]" at bounding box center [1404, 490] width 231 height 28
drag, startPoint x: 1401, startPoint y: 499, endPoint x: 1220, endPoint y: 517, distance: 181.9
click at [1220, 517] on div "Street Address * [STREET_ADDRESS] Address 2 / [GEOGRAPHIC_DATA] * [PERSON_NAME]…" at bounding box center [978, 486] width 1101 height 168
type input "2"
type input "3/2022"
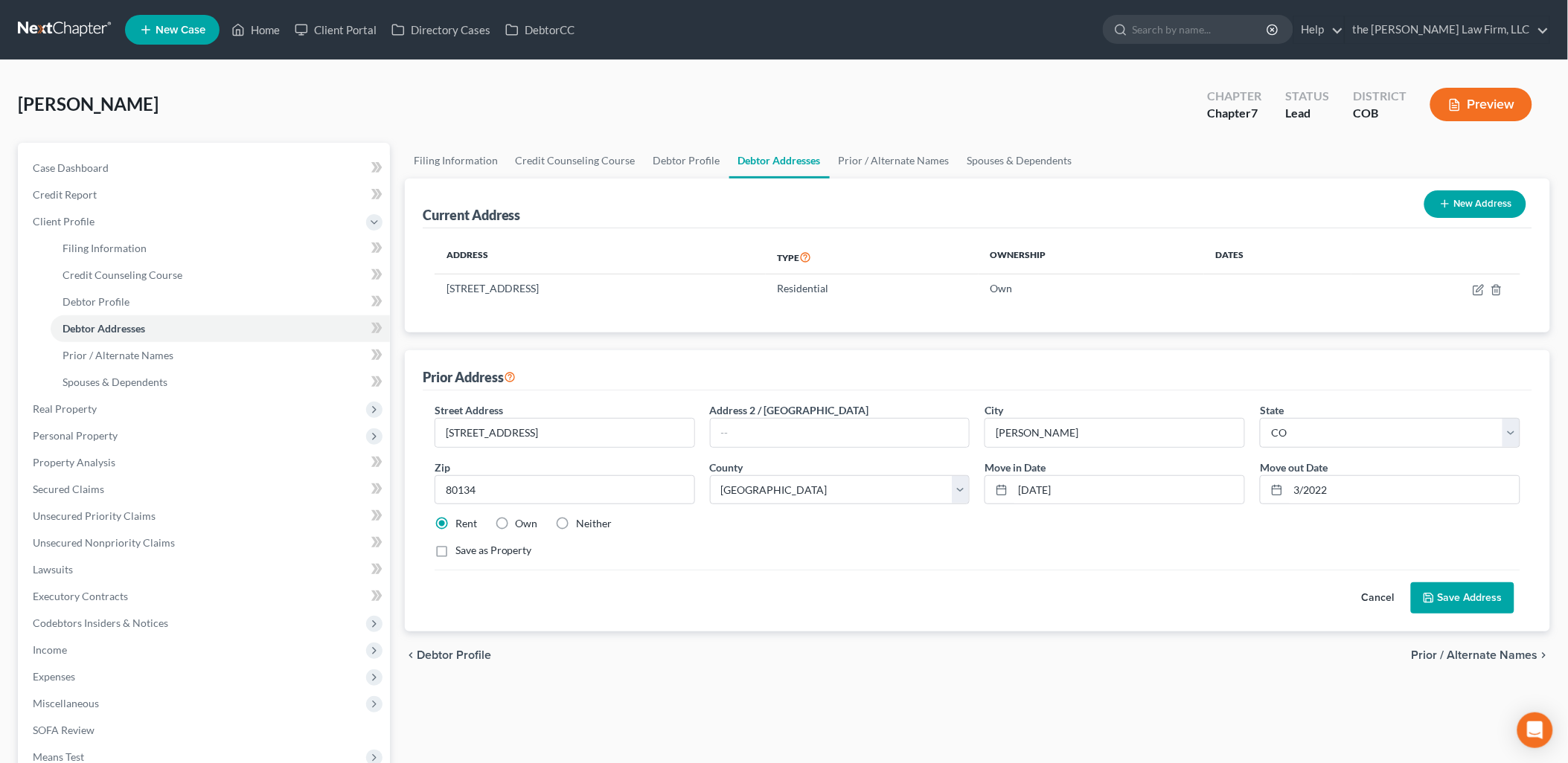
click at [1220, 517] on div "Rent Own Neither" at bounding box center [978, 523] width 1101 height 14
click at [1045, 488] on input "[DATE]" at bounding box center [1128, 490] width 231 height 28
type input "09/2021"
click at [1203, 536] on div "Street Address * [STREET_ADDRESS] Address 2 / [GEOGRAPHIC_DATA] * [PERSON_NAME]…" at bounding box center [978, 486] width 1101 height 168
click at [95, 441] on span "Personal Property" at bounding box center [75, 435] width 85 height 13
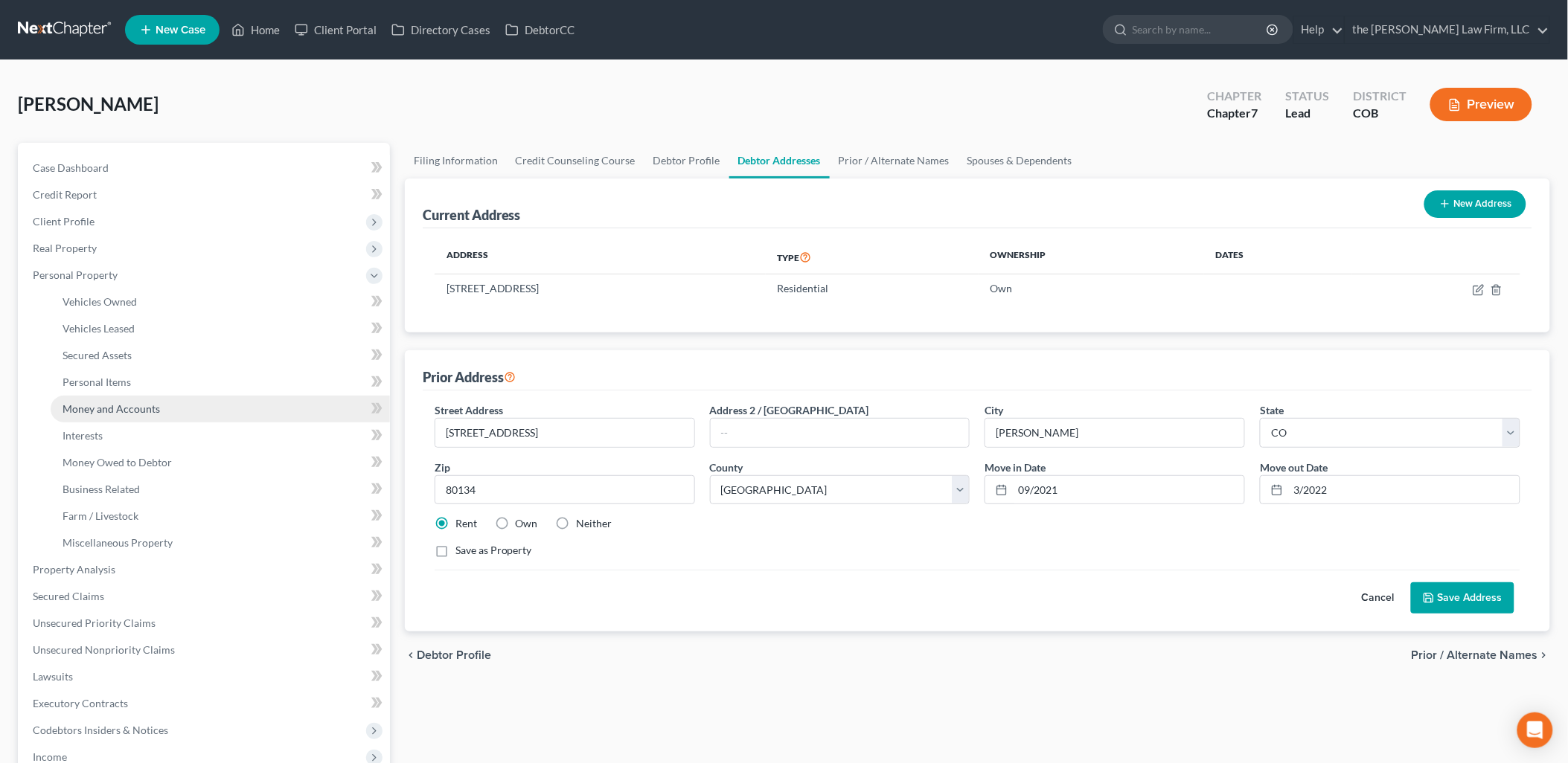
click at [127, 402] on span "Money and Accounts" at bounding box center [111, 408] width 97 height 13
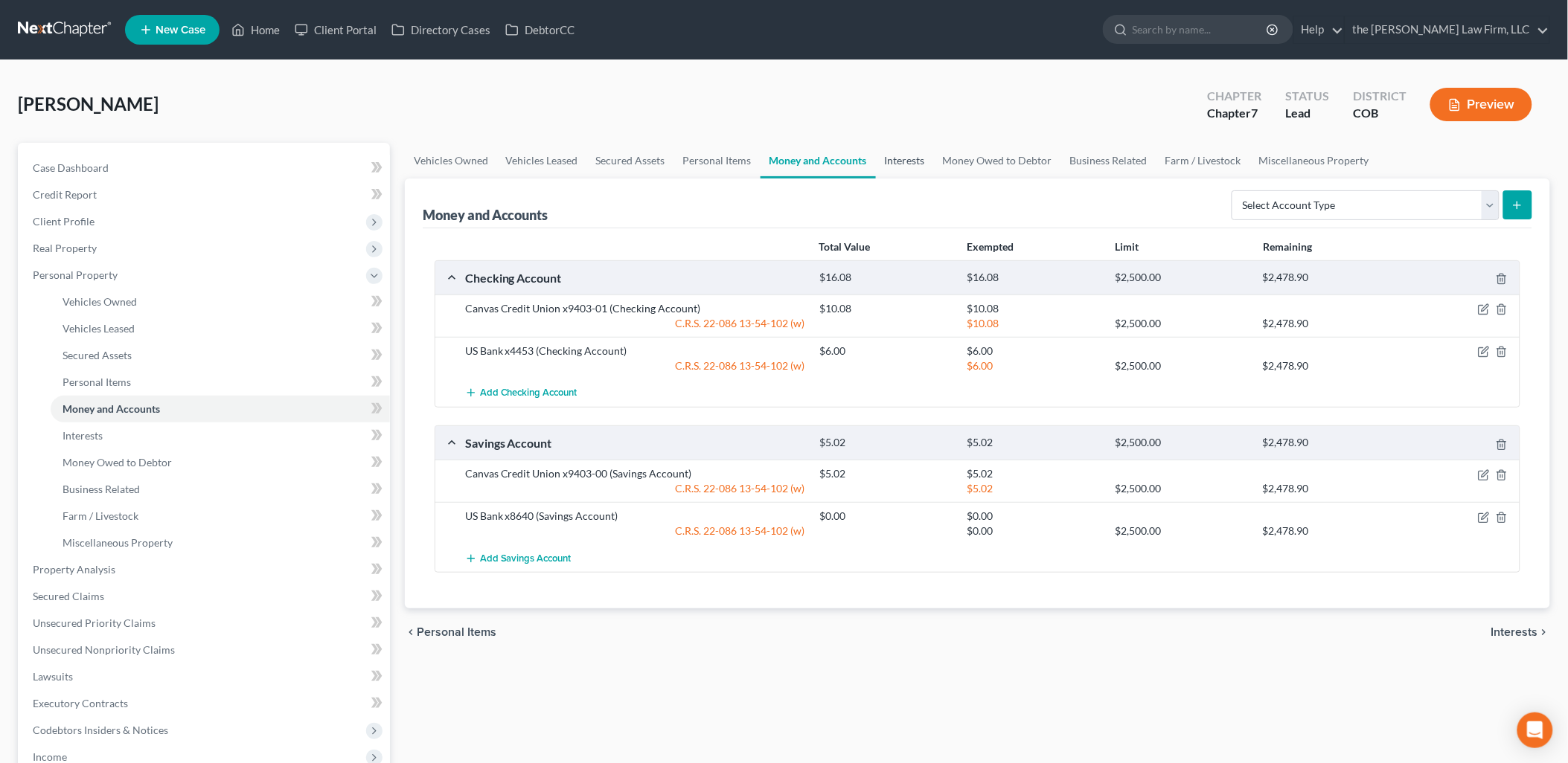
click at [901, 156] on link "Interests" at bounding box center [905, 160] width 58 height 36
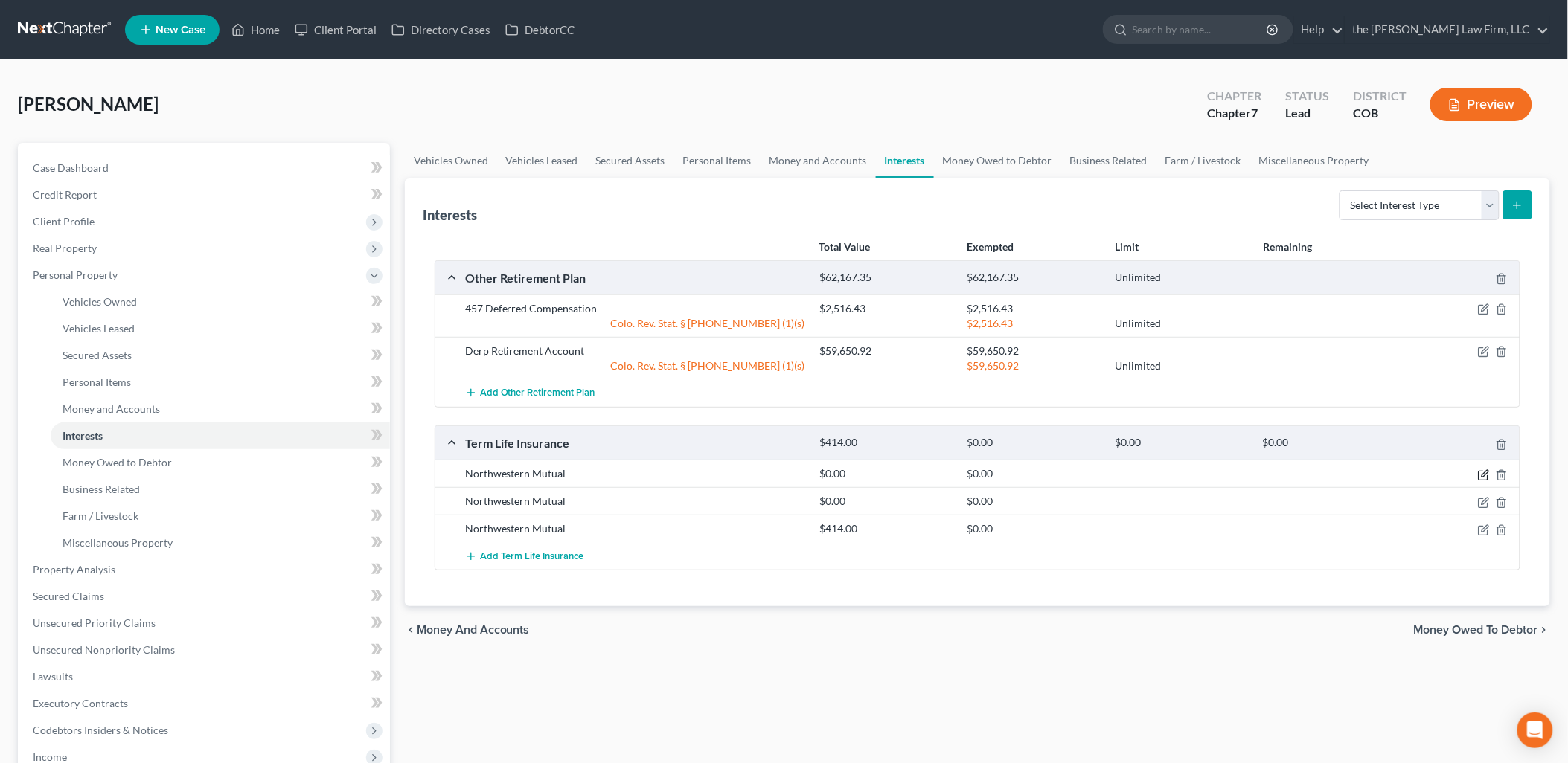
click at [1482, 472] on icon "button" at bounding box center [1484, 475] width 12 height 12
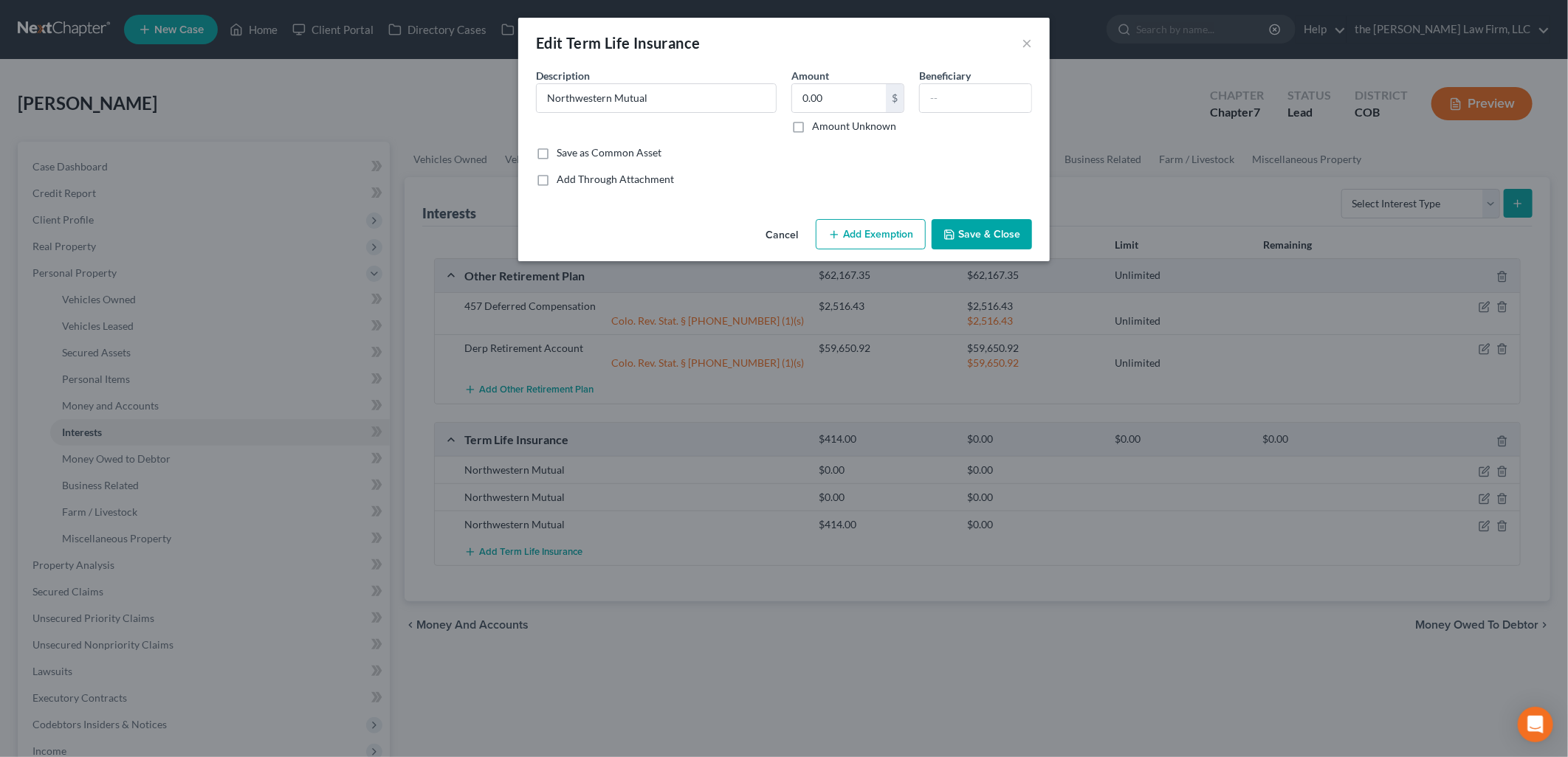
click at [786, 239] on button "Cancel" at bounding box center [782, 235] width 56 height 30
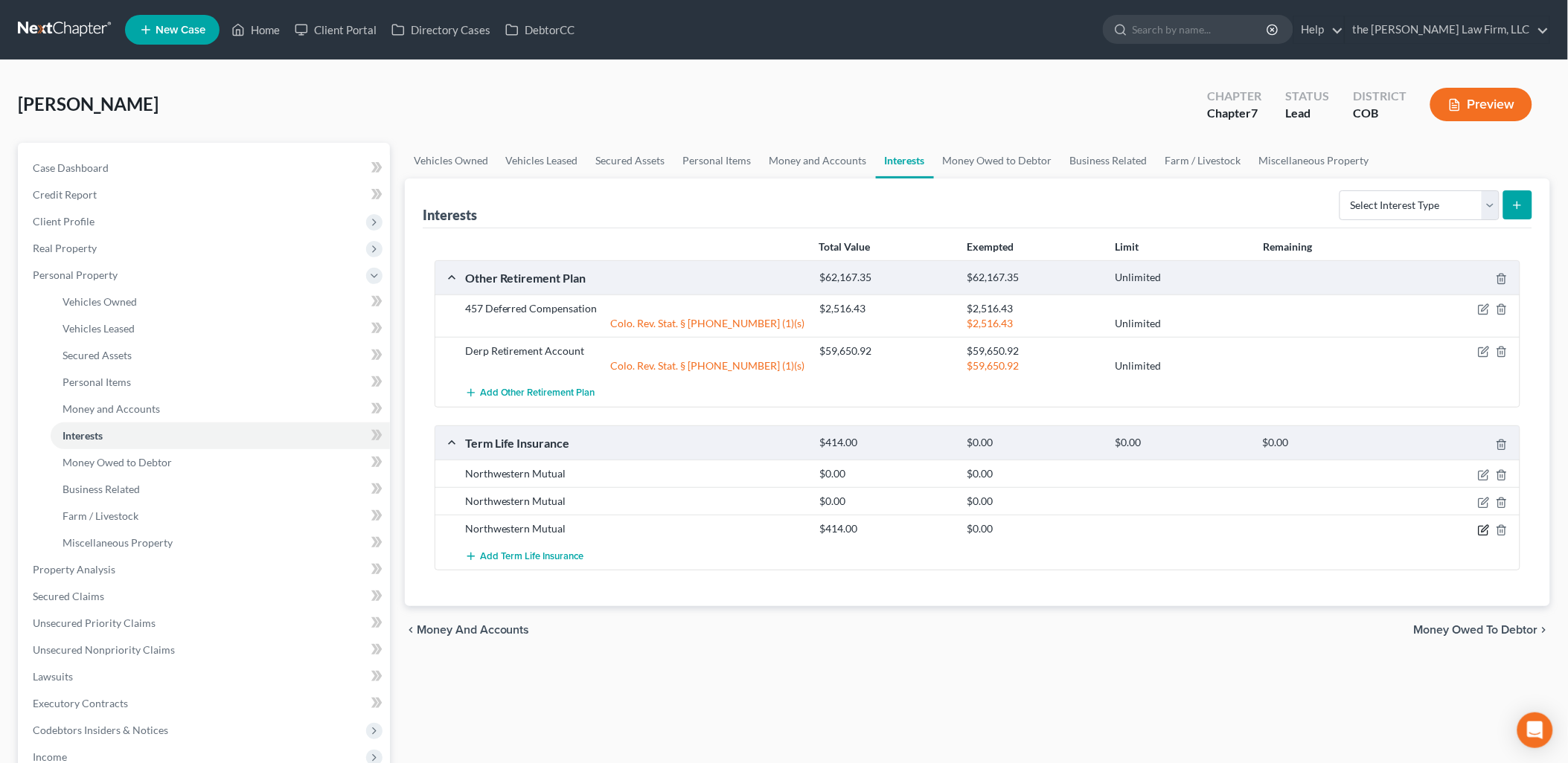
click at [1482, 530] on icon "button" at bounding box center [1484, 530] width 12 height 12
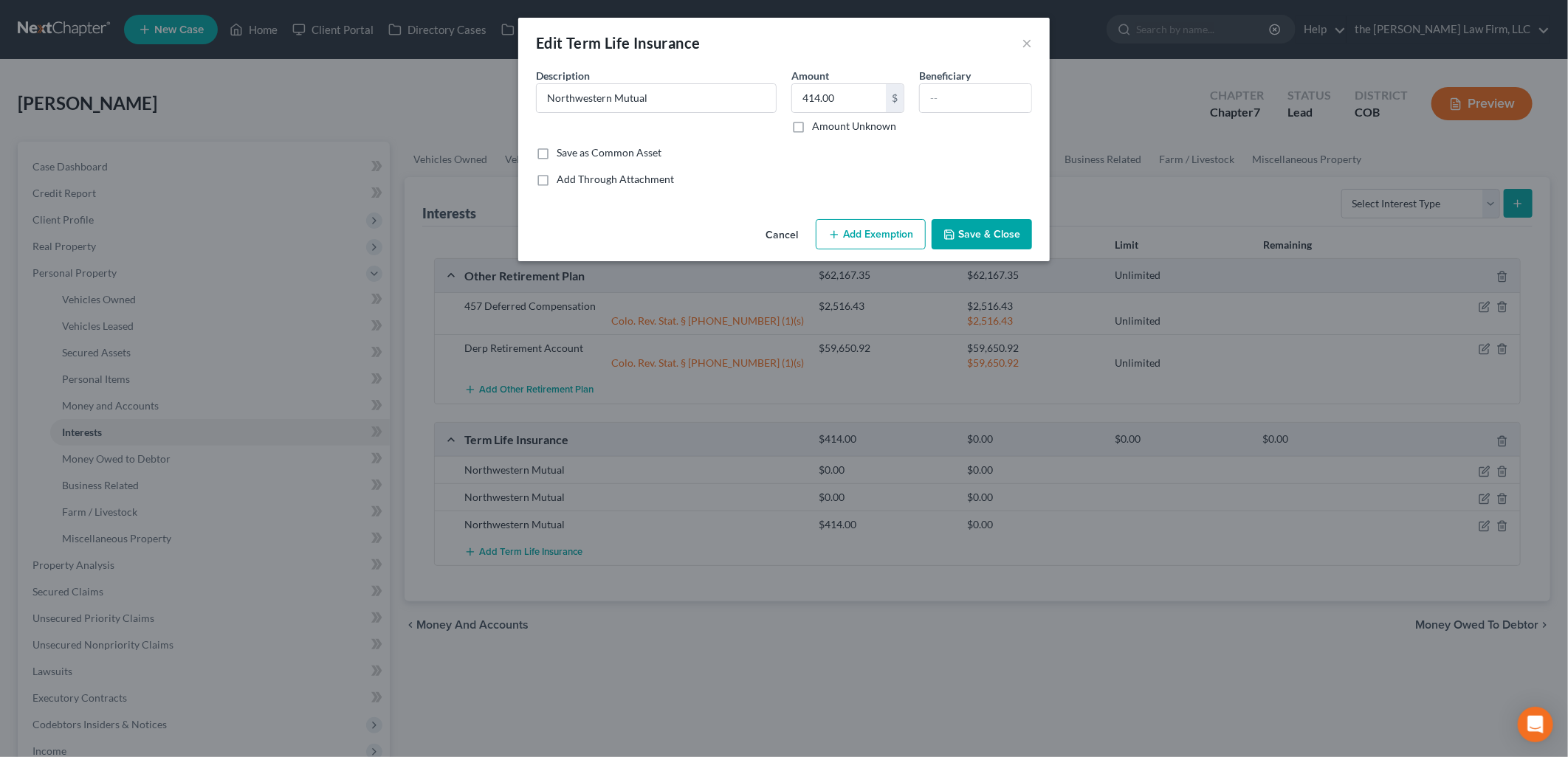
click at [795, 234] on button "Cancel" at bounding box center [782, 235] width 56 height 30
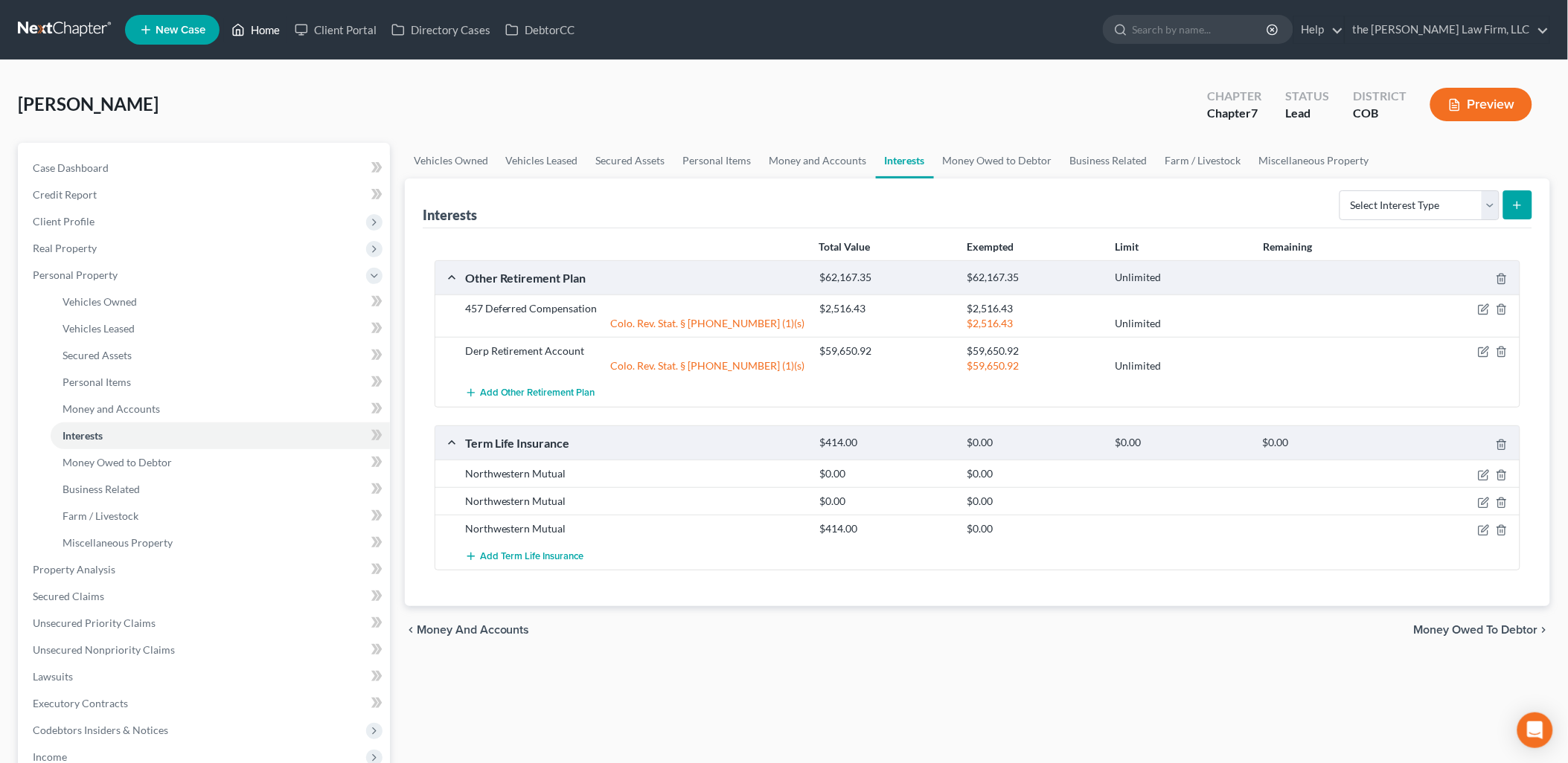
click at [254, 21] on link "Home" at bounding box center [256, 30] width 64 height 27
